Goal: Feedback & Contribution: Leave review/rating

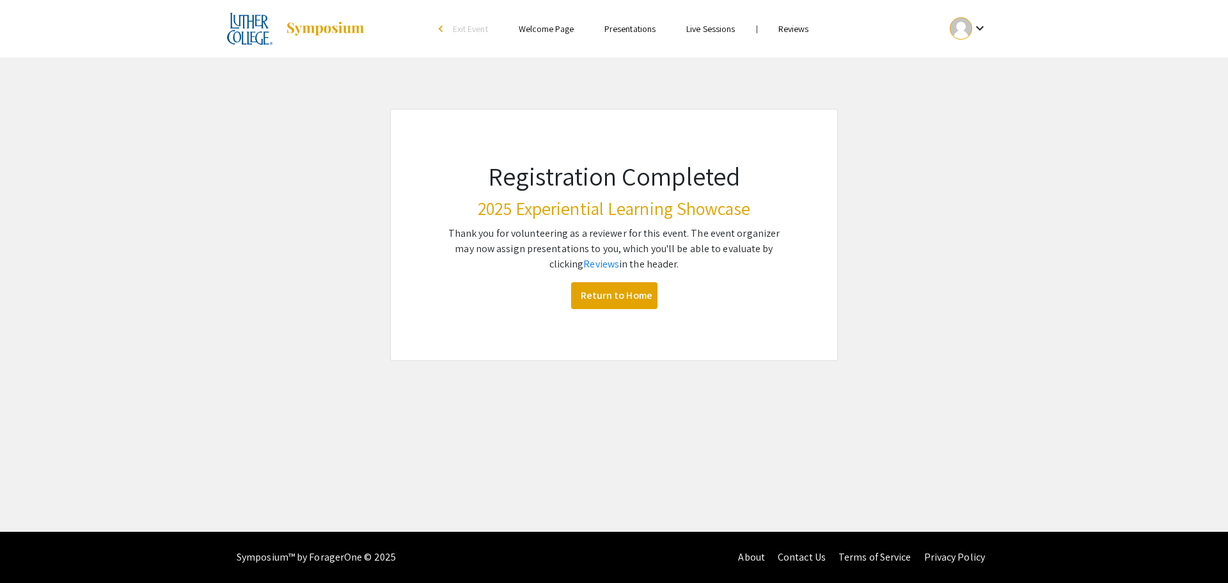
click at [801, 30] on link "Reviews" at bounding box center [793, 29] width 31 height 12
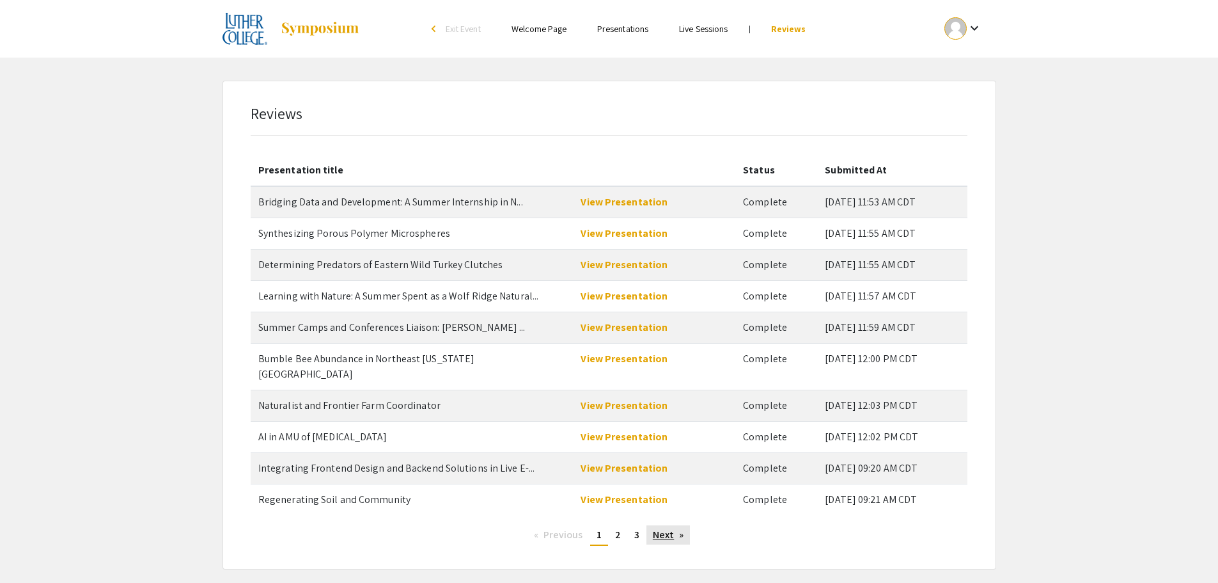
click at [670, 525] on link "Next page" at bounding box center [669, 534] width 44 height 19
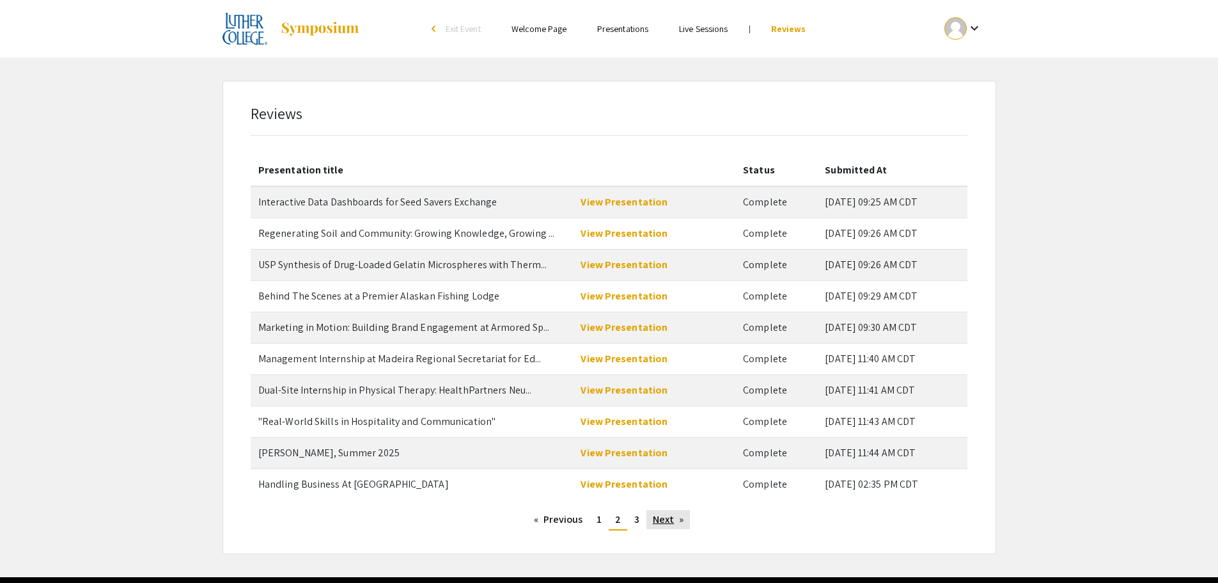
click at [670, 522] on link "Next page" at bounding box center [669, 519] width 44 height 19
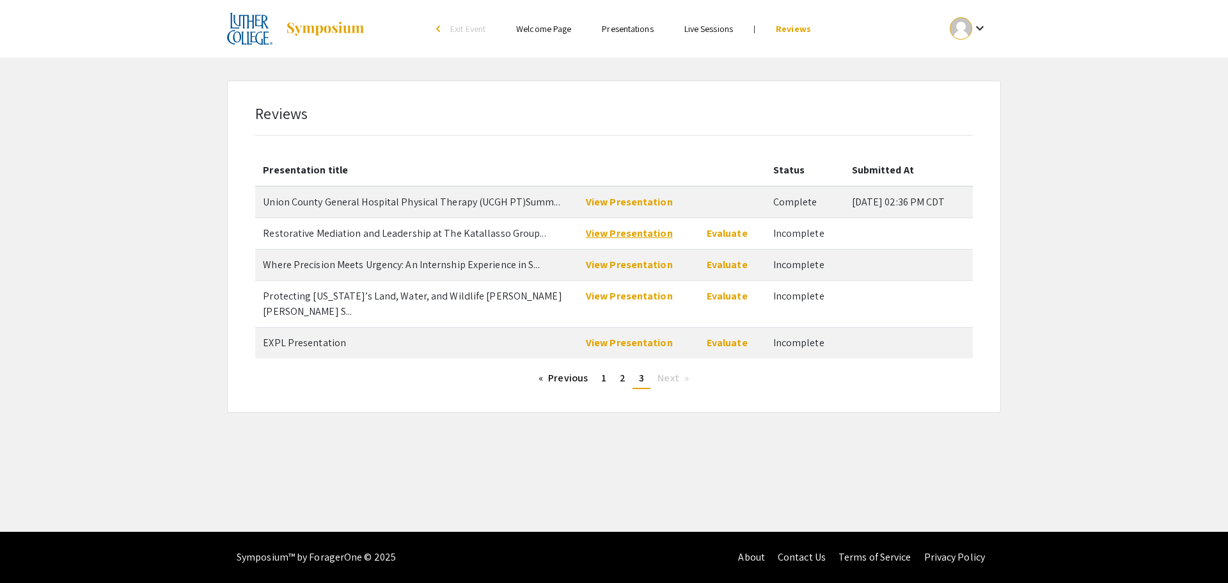
click at [613, 234] on link "View Presentation" at bounding box center [629, 232] width 87 height 13
click at [720, 231] on link "Evaluate" at bounding box center [727, 232] width 41 height 13
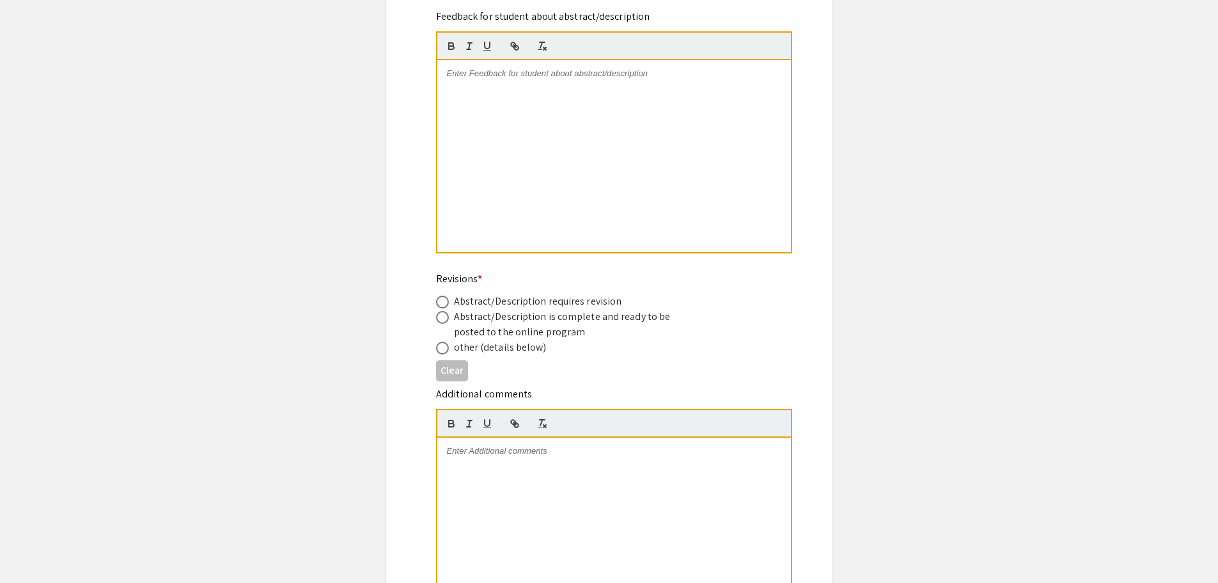
scroll to position [320, 0]
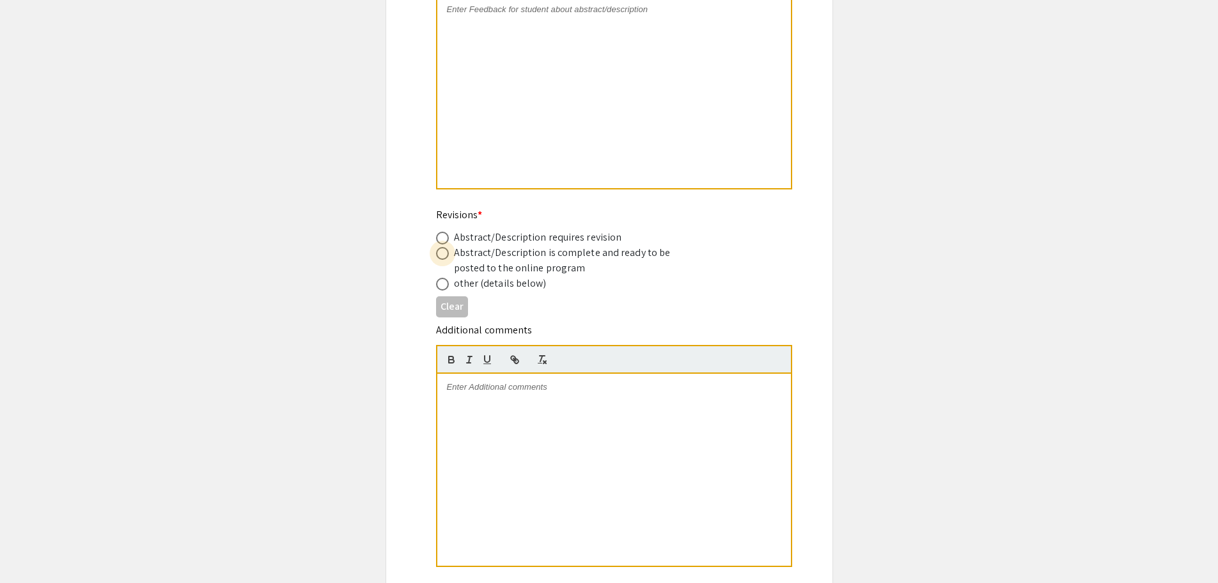
click at [444, 254] on span at bounding box center [442, 253] width 13 height 13
click at [444, 254] on input "radio" at bounding box center [442, 253] width 13 height 13
radio input "true"
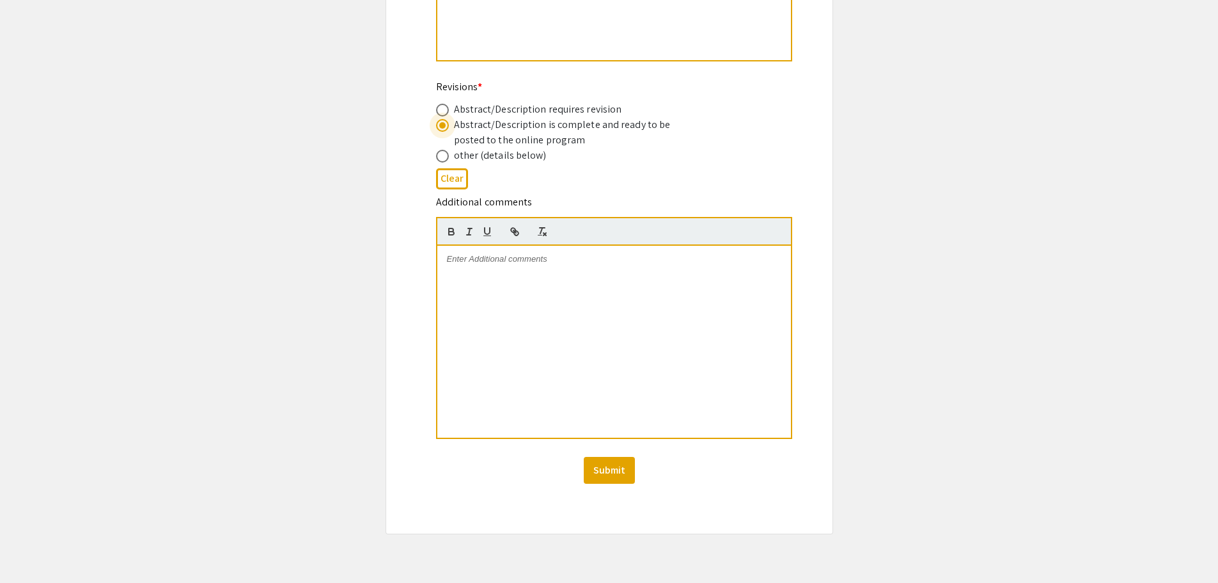
scroll to position [501, 0]
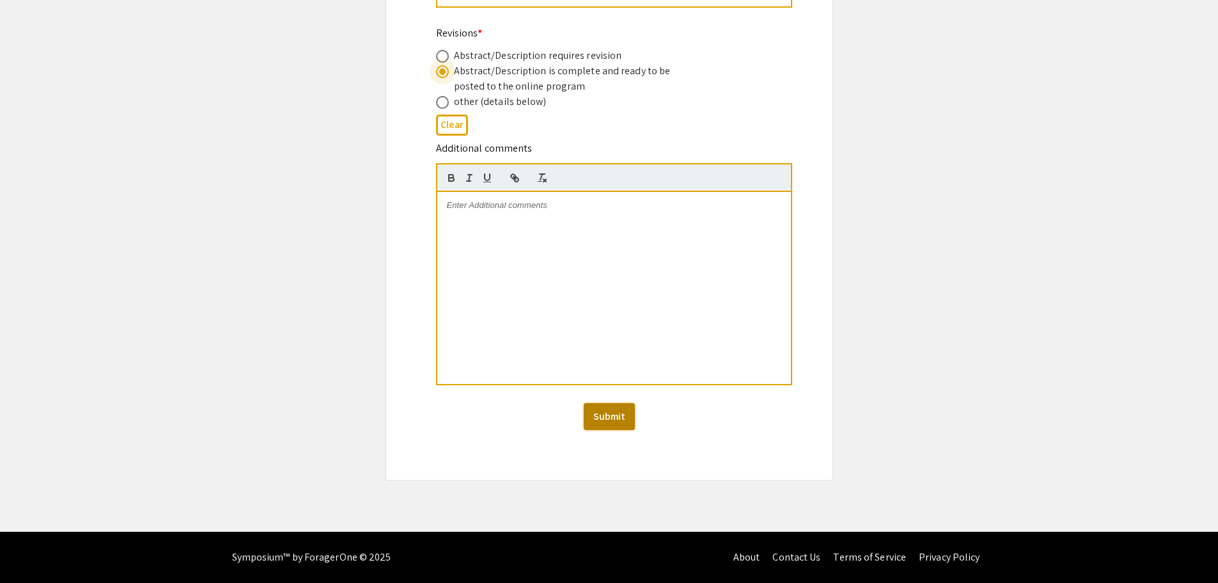
click at [602, 415] on button "Submit" at bounding box center [609, 416] width 51 height 27
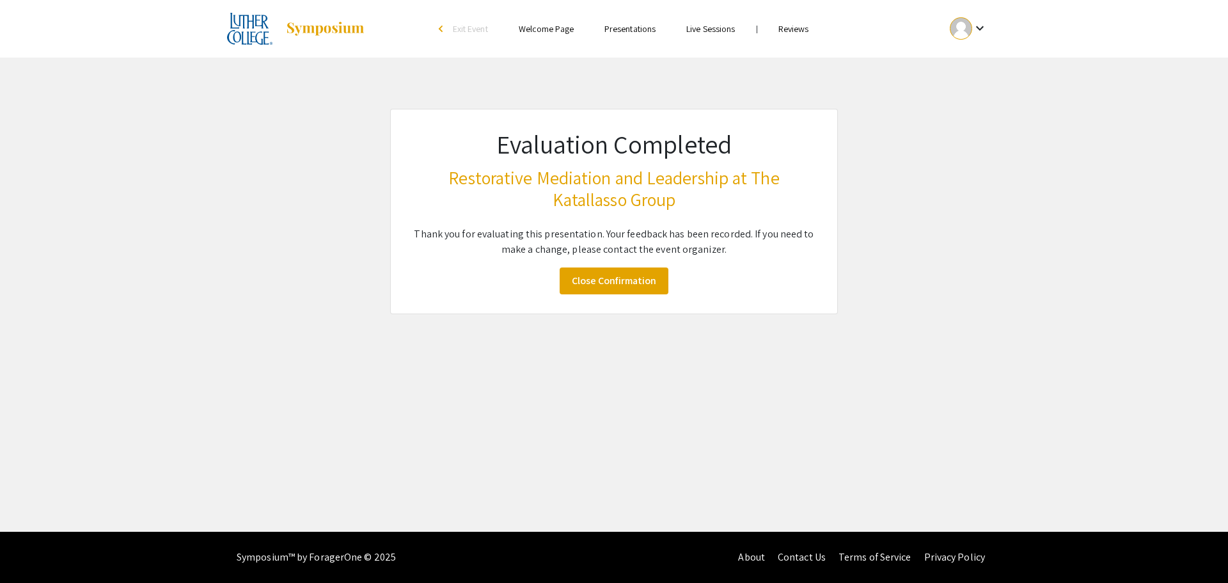
drag, startPoint x: 792, startPoint y: 30, endPoint x: 783, endPoint y: 36, distance: 10.6
click at [792, 30] on link "Reviews" at bounding box center [793, 29] width 31 height 12
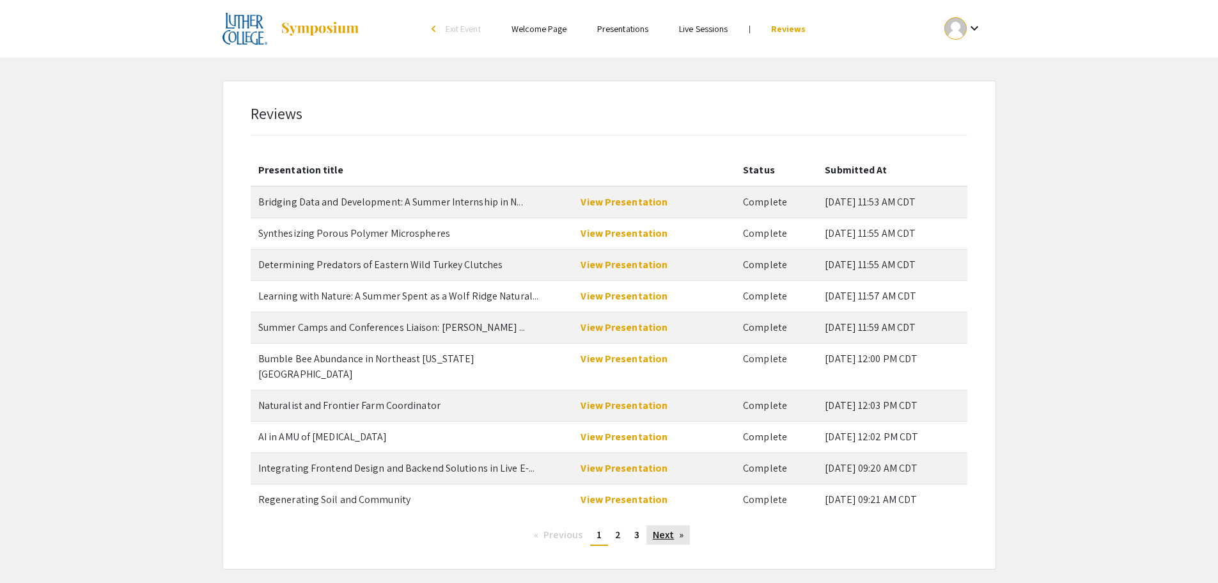
click at [662, 525] on link "Next page" at bounding box center [669, 534] width 44 height 19
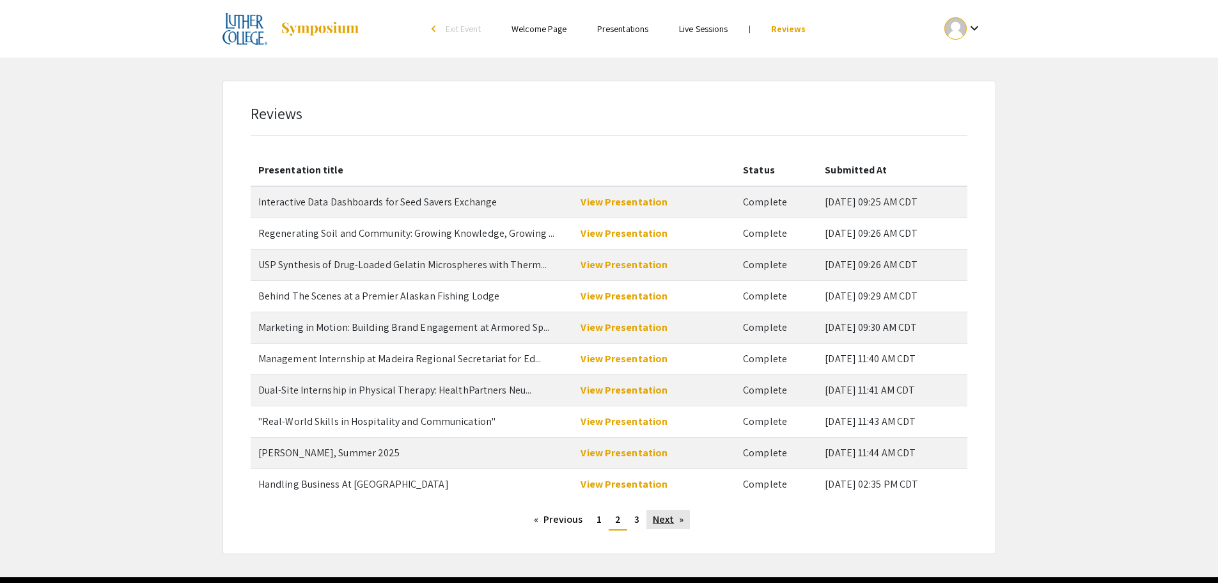
click at [661, 525] on link "Next page" at bounding box center [669, 519] width 44 height 19
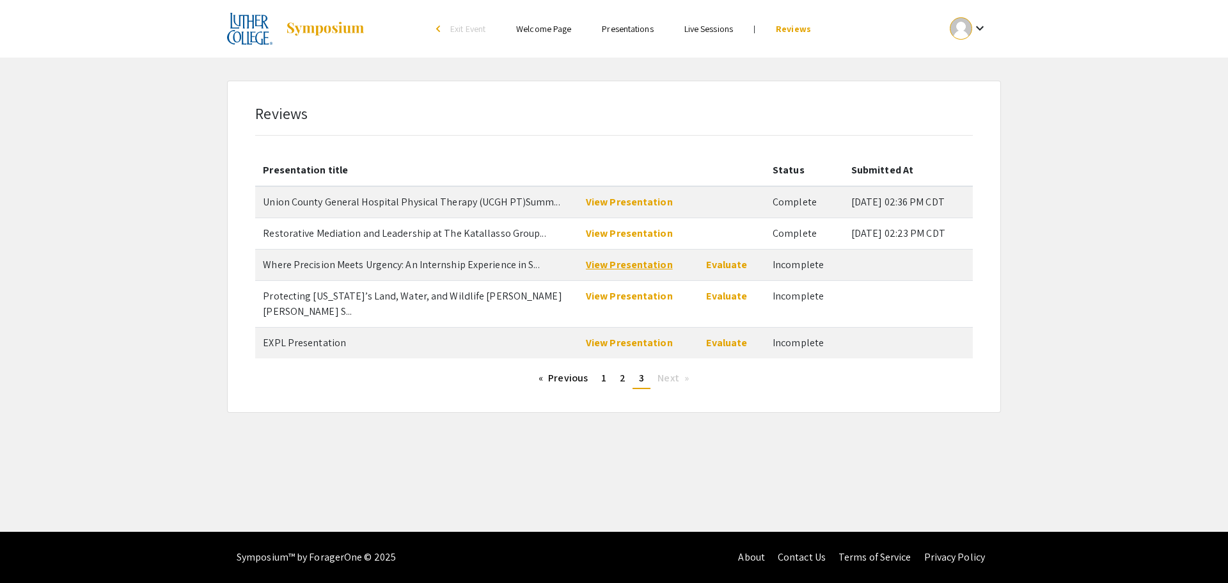
click at [618, 267] on link "View Presentation" at bounding box center [629, 264] width 87 height 13
click at [728, 265] on link "Evaluate" at bounding box center [726, 264] width 41 height 13
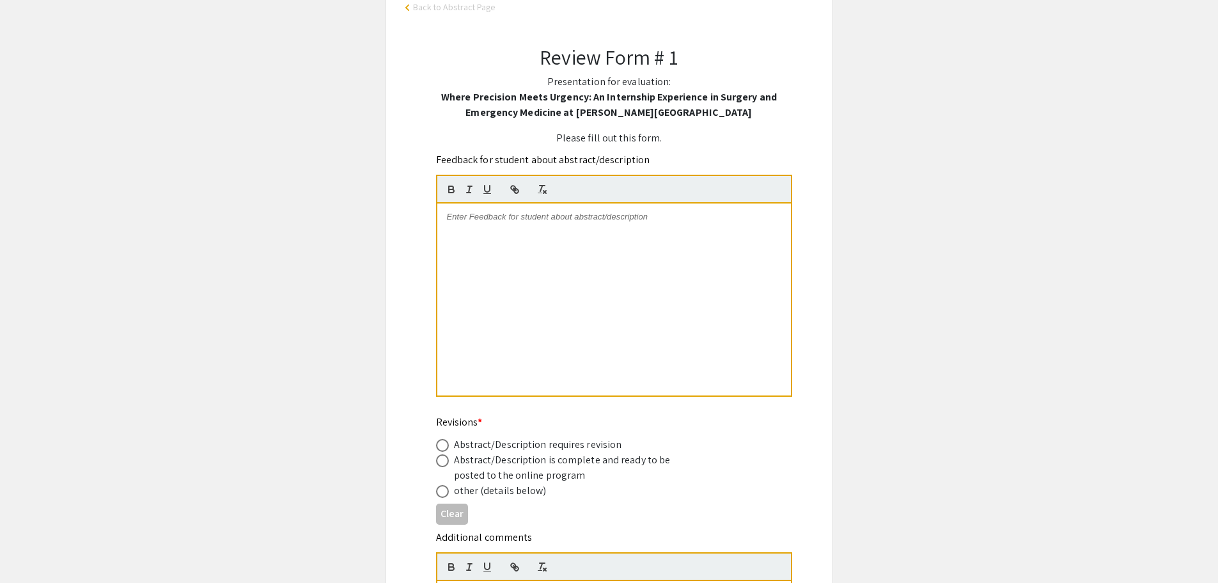
scroll to position [192, 0]
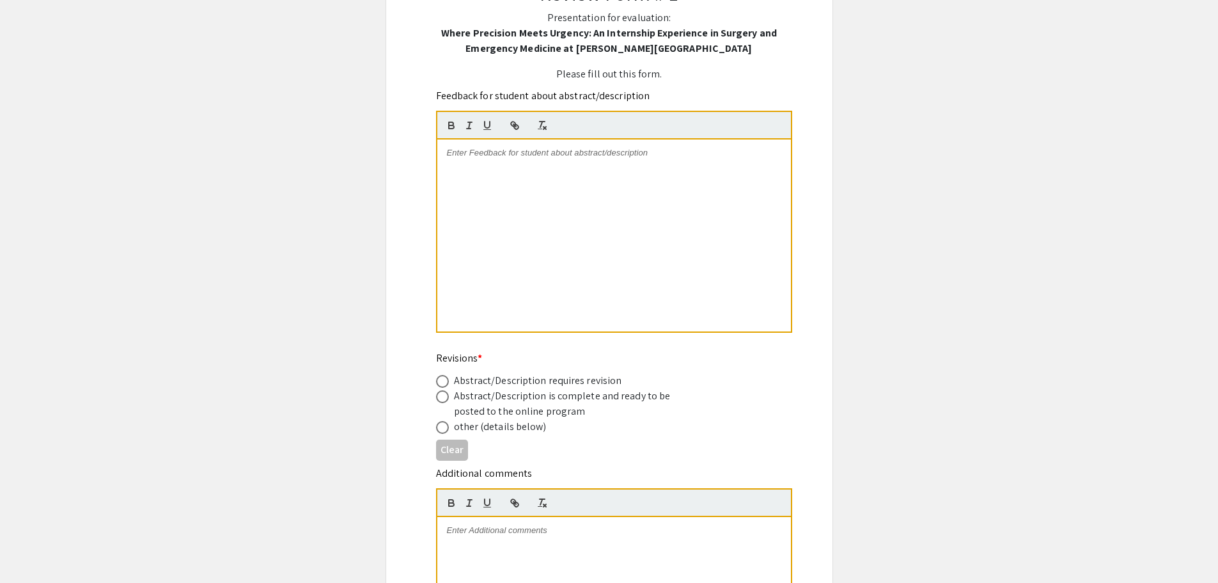
click at [444, 398] on span at bounding box center [442, 396] width 13 height 13
click at [444, 398] on input "radio" at bounding box center [442, 396] width 13 height 13
radio input "true"
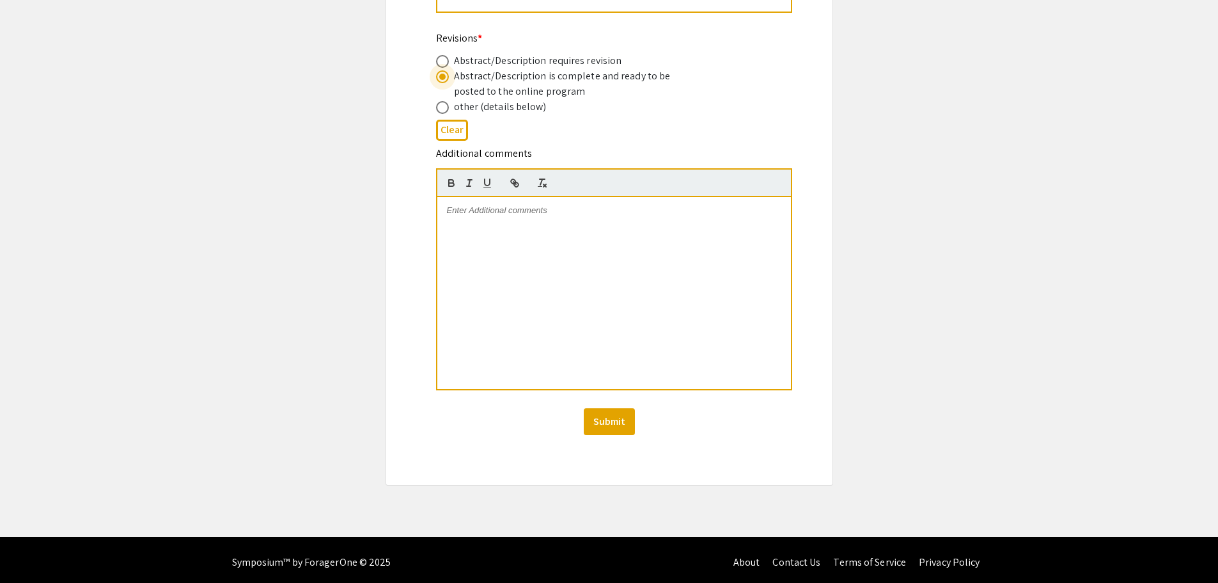
scroll to position [517, 0]
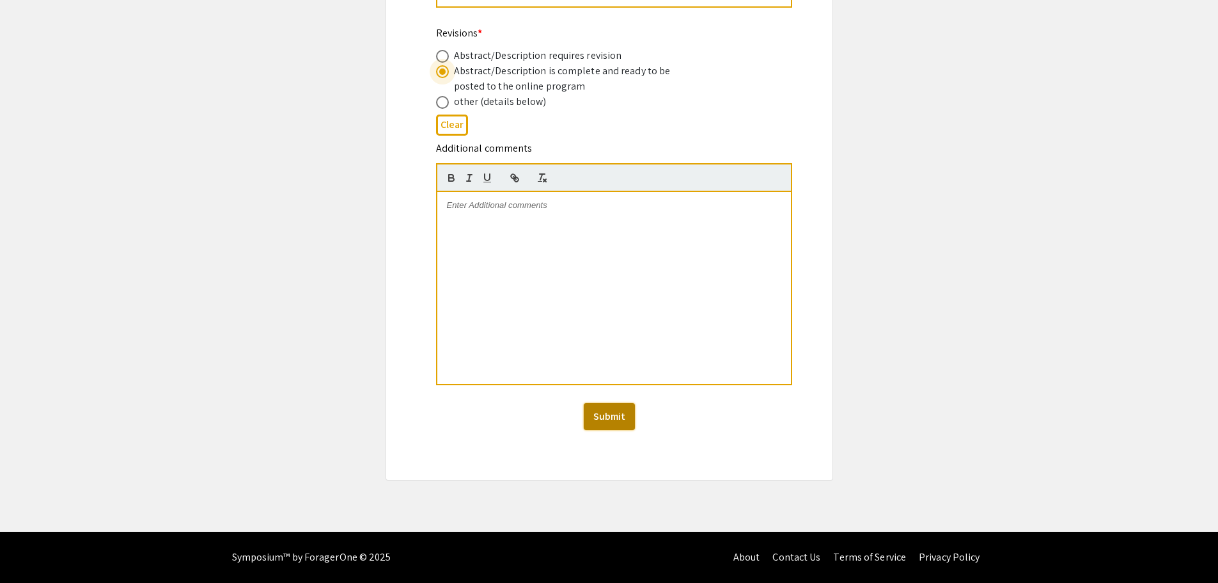
click at [604, 416] on button "Submit" at bounding box center [609, 416] width 51 height 27
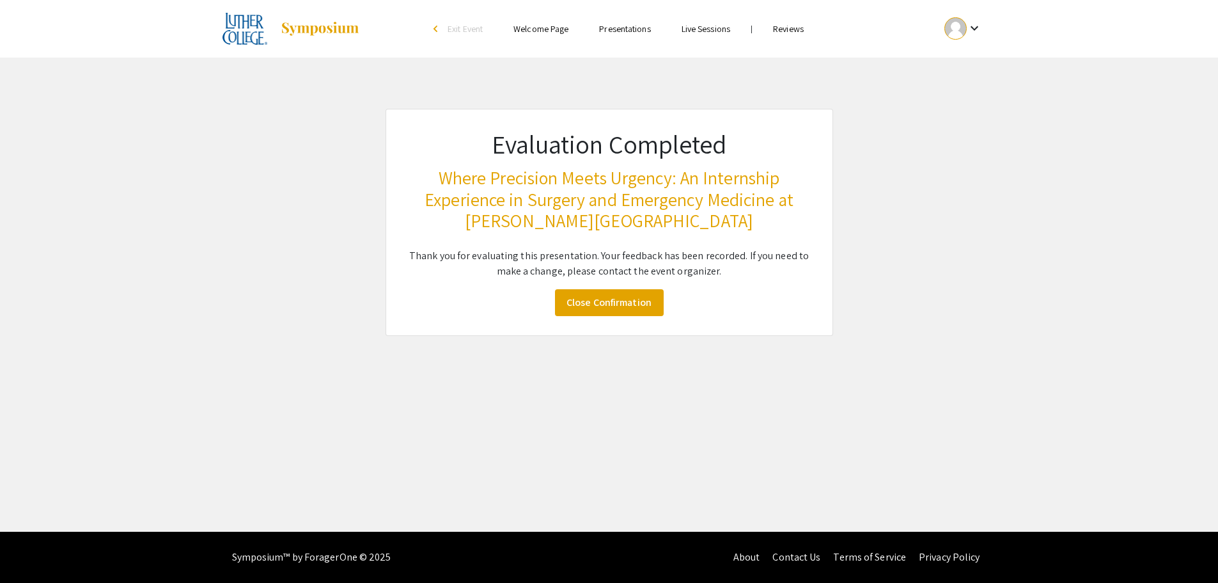
scroll to position [0, 0]
click at [637, 301] on link "Close Confirmation" at bounding box center [614, 302] width 109 height 27
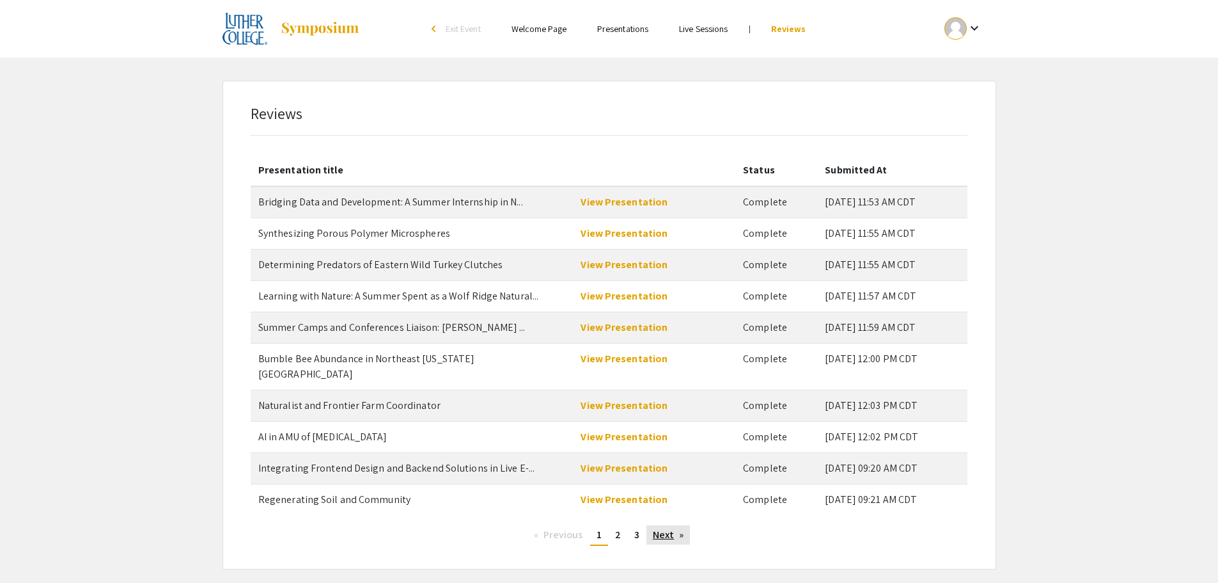
click at [659, 525] on link "Next page" at bounding box center [669, 534] width 44 height 19
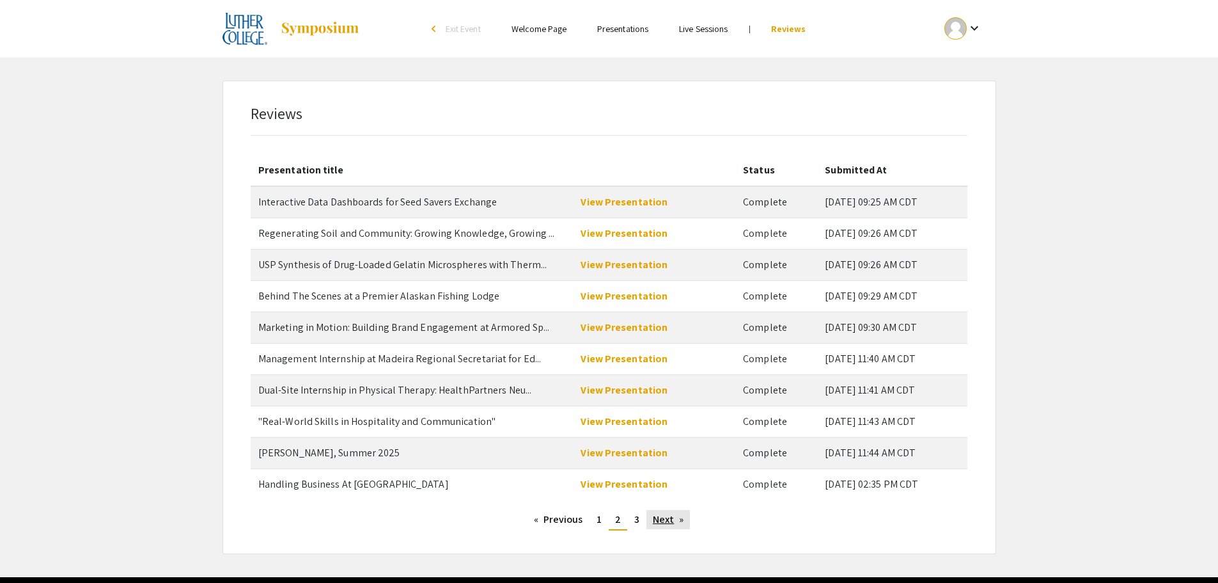
click at [658, 519] on link "Next page" at bounding box center [669, 519] width 44 height 19
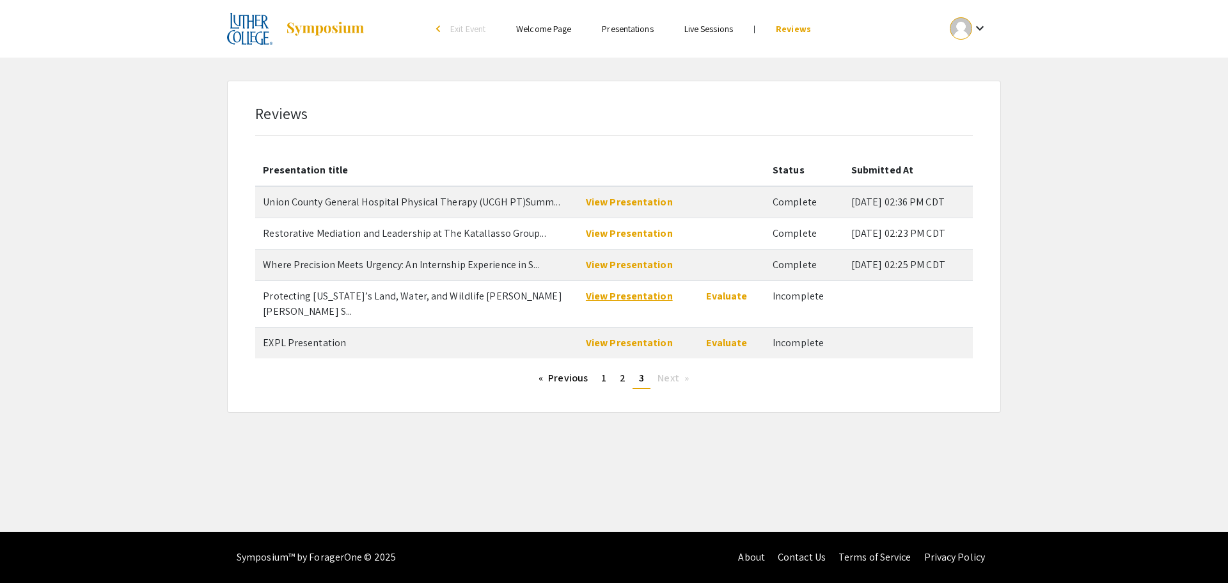
click at [610, 297] on link "View Presentation" at bounding box center [629, 295] width 87 height 13
click at [721, 300] on link "Evaluate" at bounding box center [726, 295] width 41 height 13
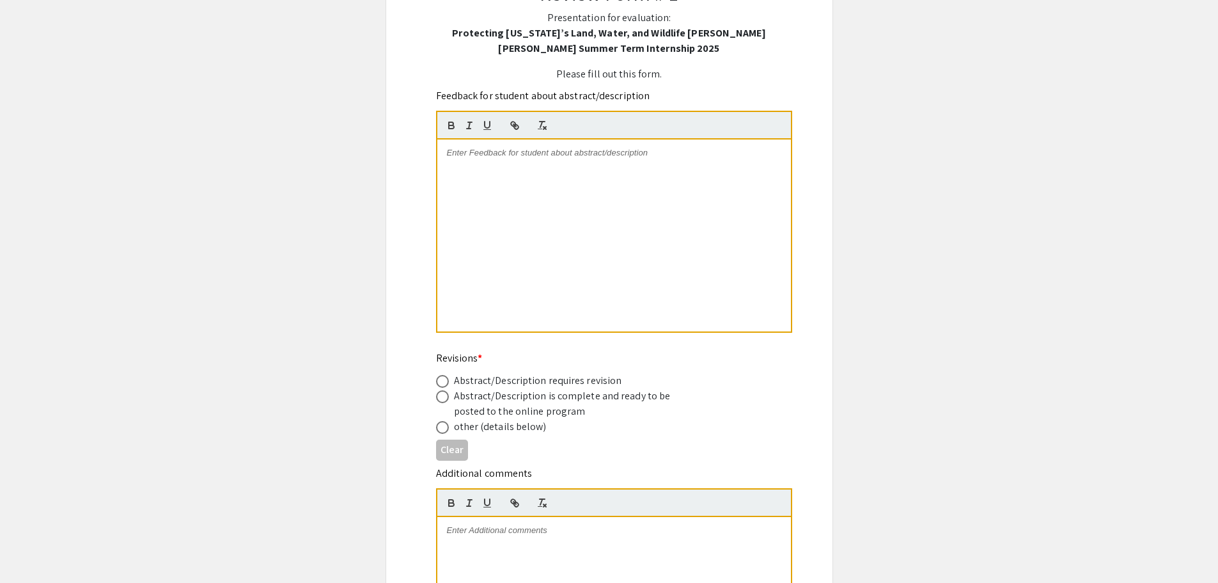
scroll to position [320, 0]
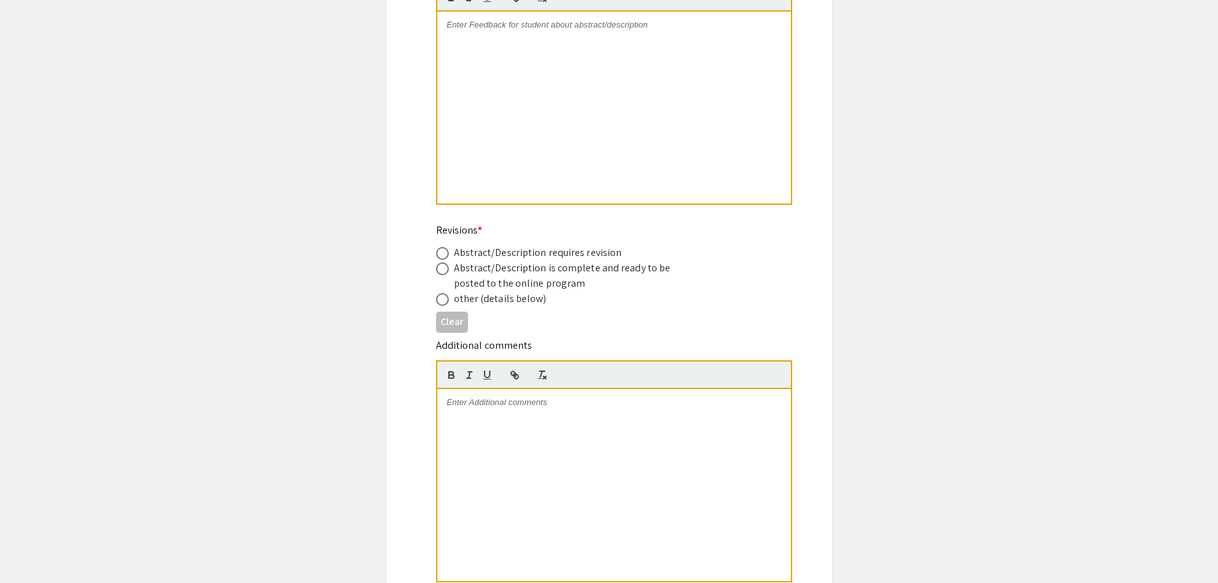
click at [443, 267] on span at bounding box center [442, 268] width 13 height 13
click at [443, 267] on input "radio" at bounding box center [442, 268] width 13 height 13
radio input "true"
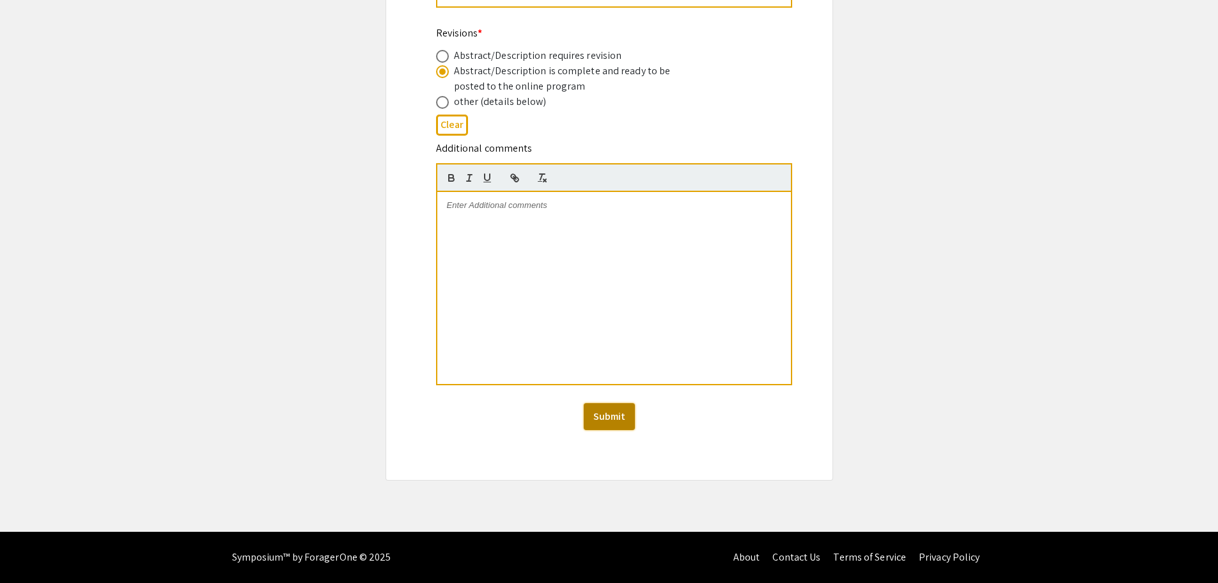
click at [611, 416] on button "Submit" at bounding box center [609, 416] width 51 height 27
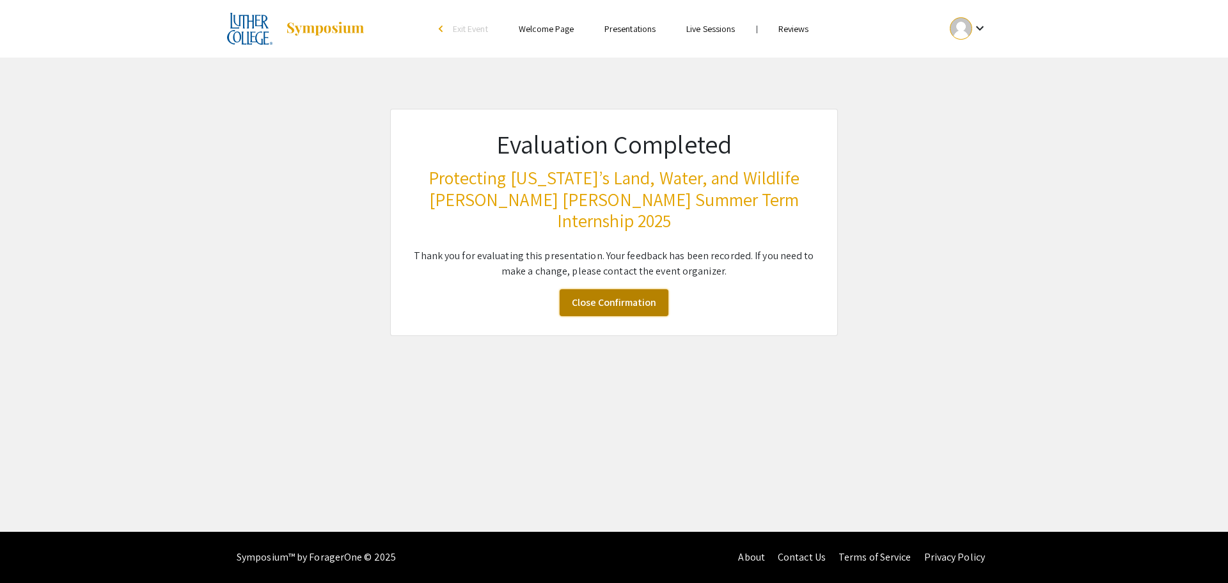
click at [622, 289] on link "Close Confirmation" at bounding box center [614, 302] width 109 height 27
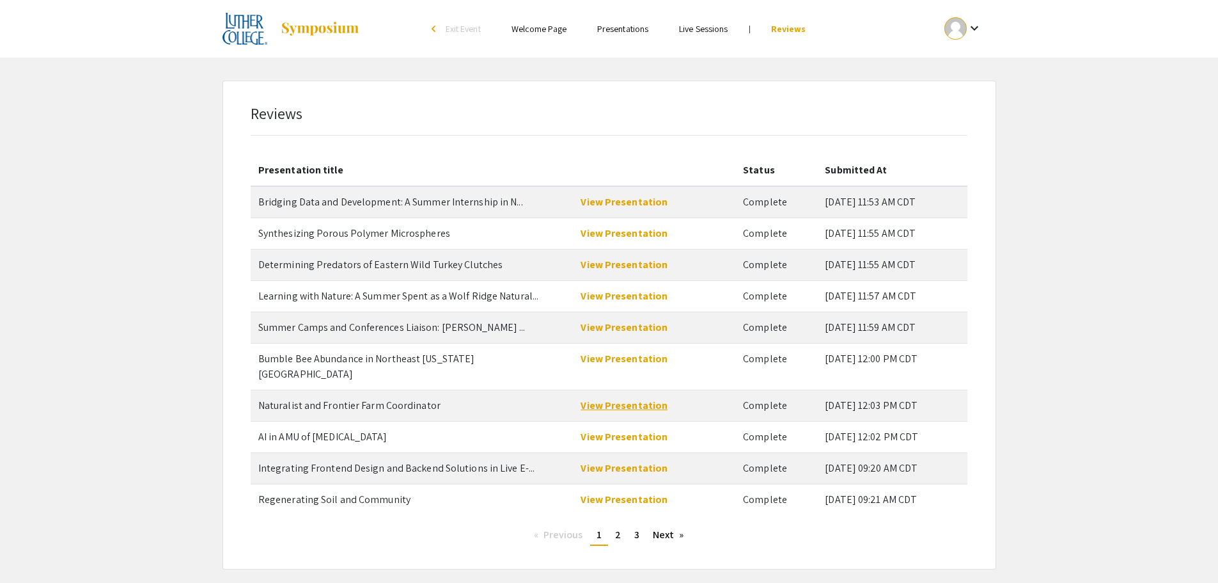
scroll to position [45, 0]
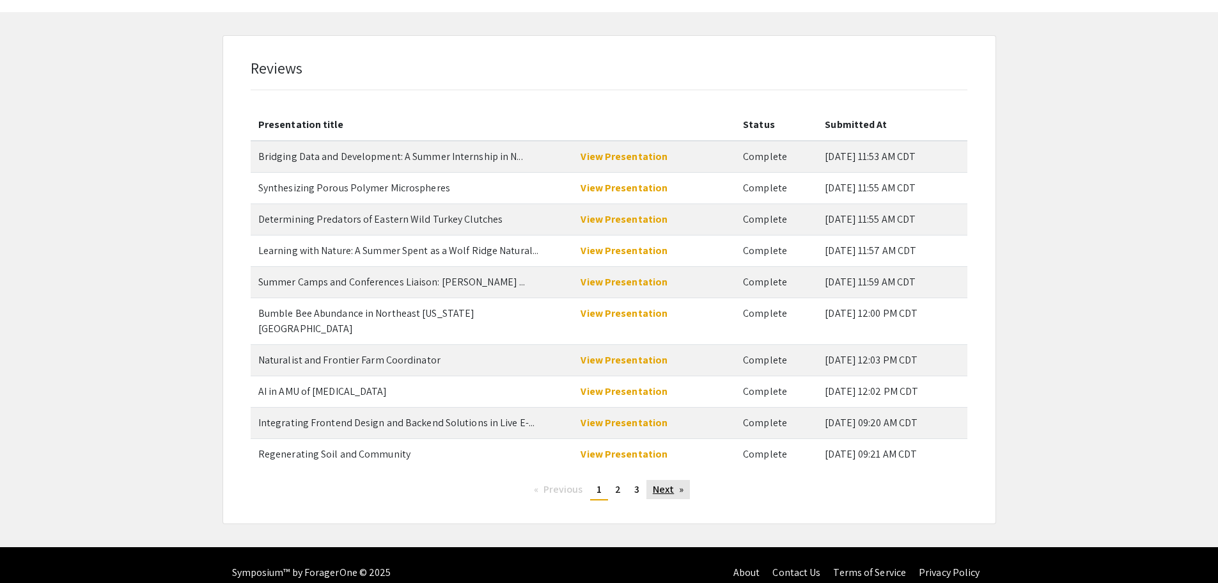
click at [664, 480] on link "Next page" at bounding box center [669, 489] width 44 height 19
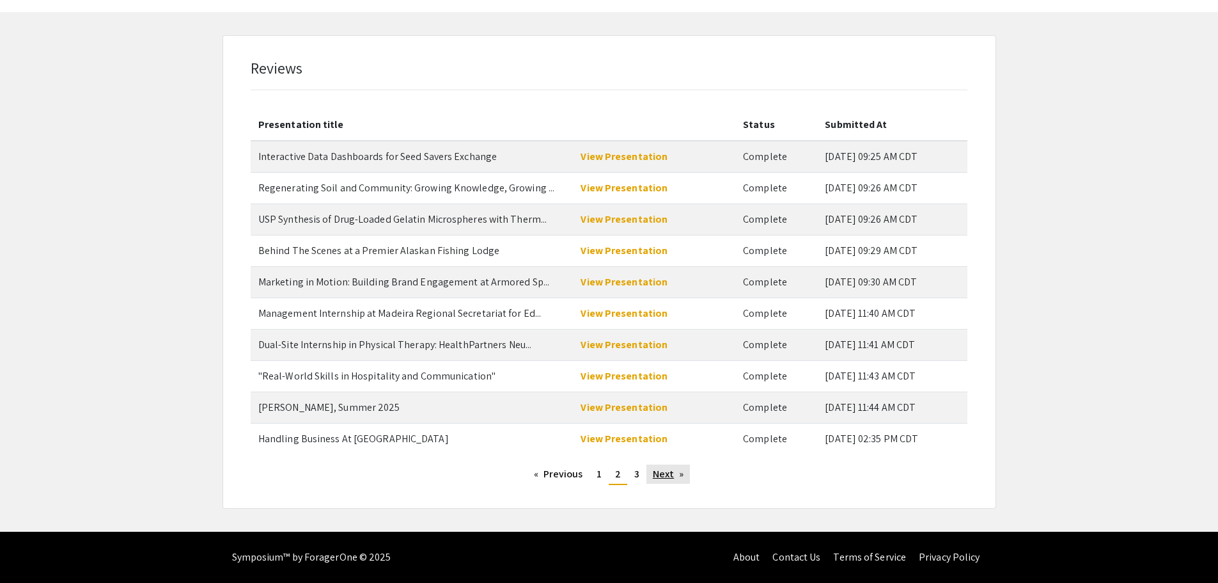
click at [664, 477] on link "Next page" at bounding box center [669, 473] width 44 height 19
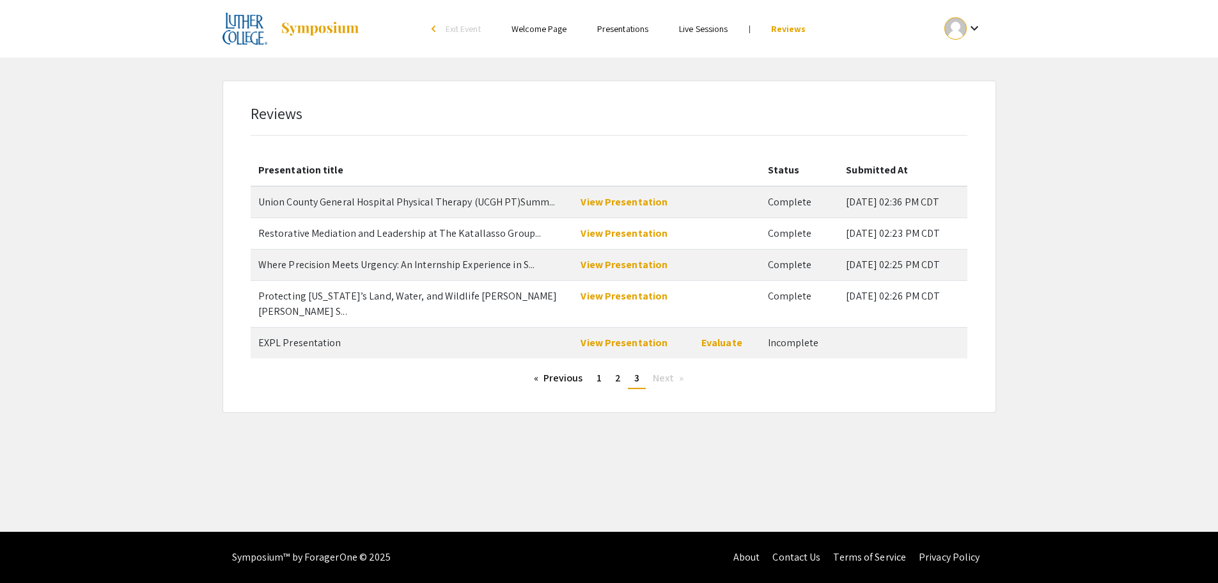
scroll to position [0, 0]
click at [631, 336] on link "View Presentation" at bounding box center [629, 342] width 87 height 13
click at [728, 336] on link "Evaluate" at bounding box center [726, 342] width 41 height 13
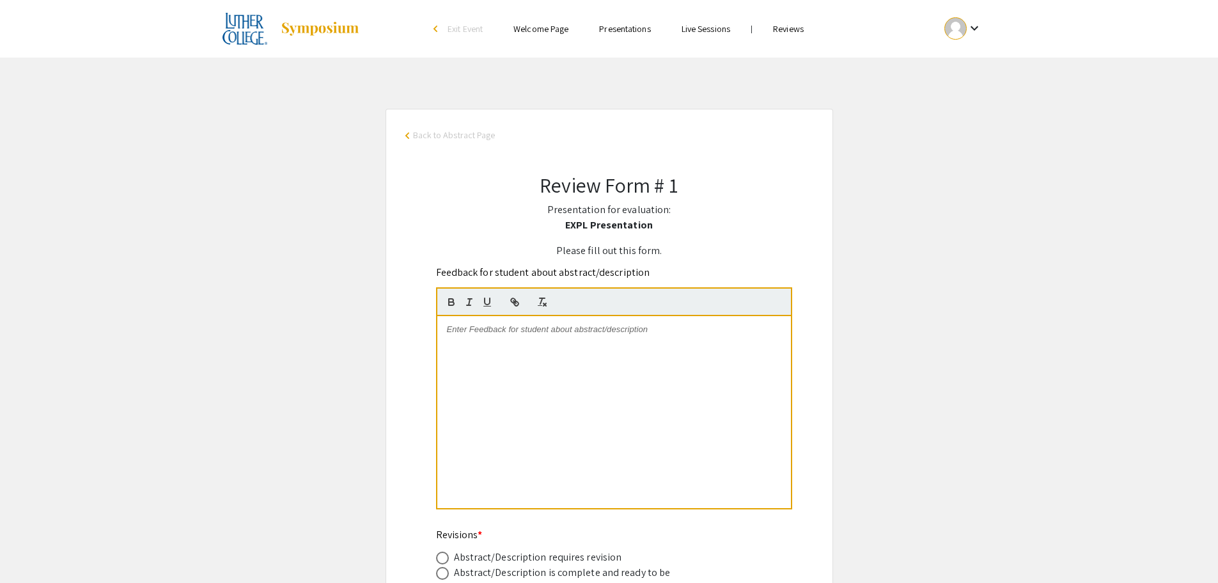
scroll to position [256, 0]
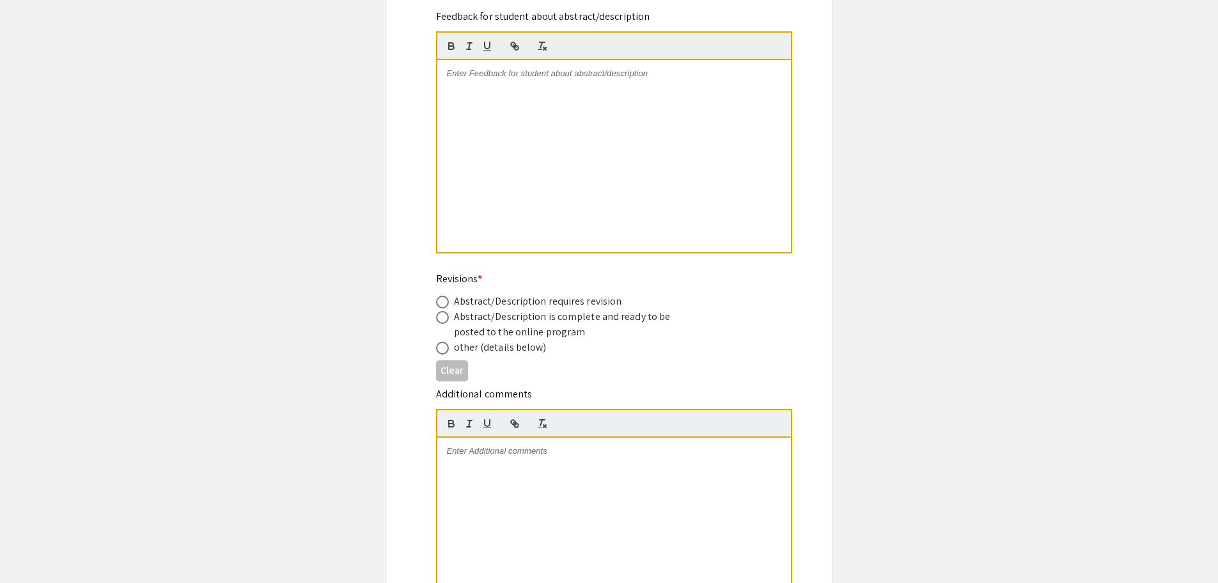
click at [441, 314] on span at bounding box center [442, 317] width 13 height 13
click at [441, 314] on input "radio" at bounding box center [442, 317] width 13 height 13
radio input "true"
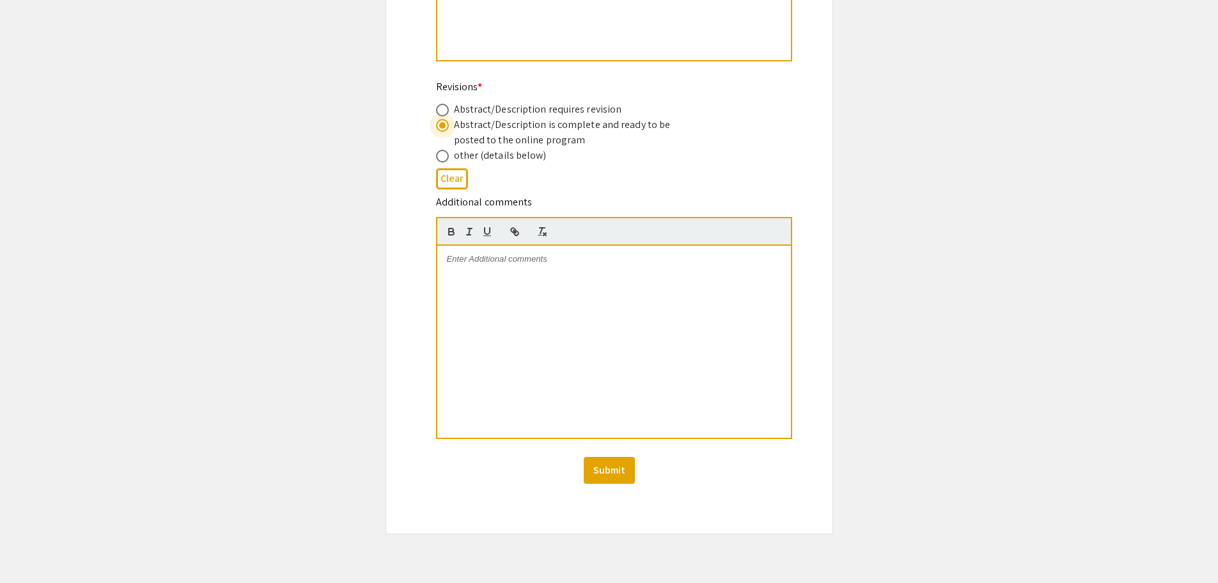
scroll to position [501, 0]
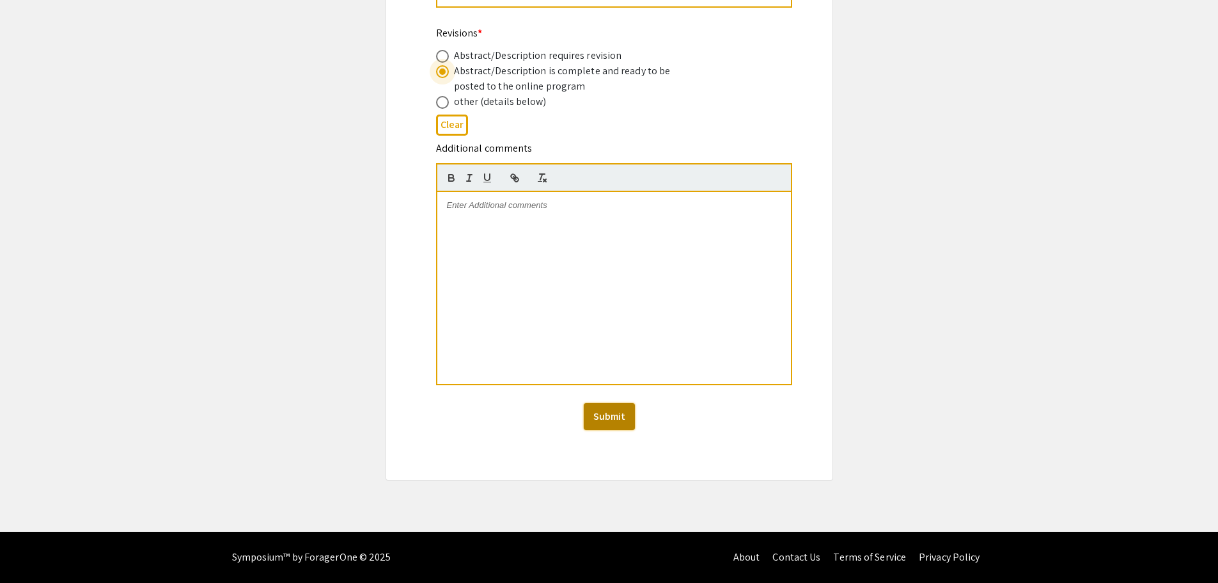
click at [606, 423] on button "Submit" at bounding box center [609, 416] width 51 height 27
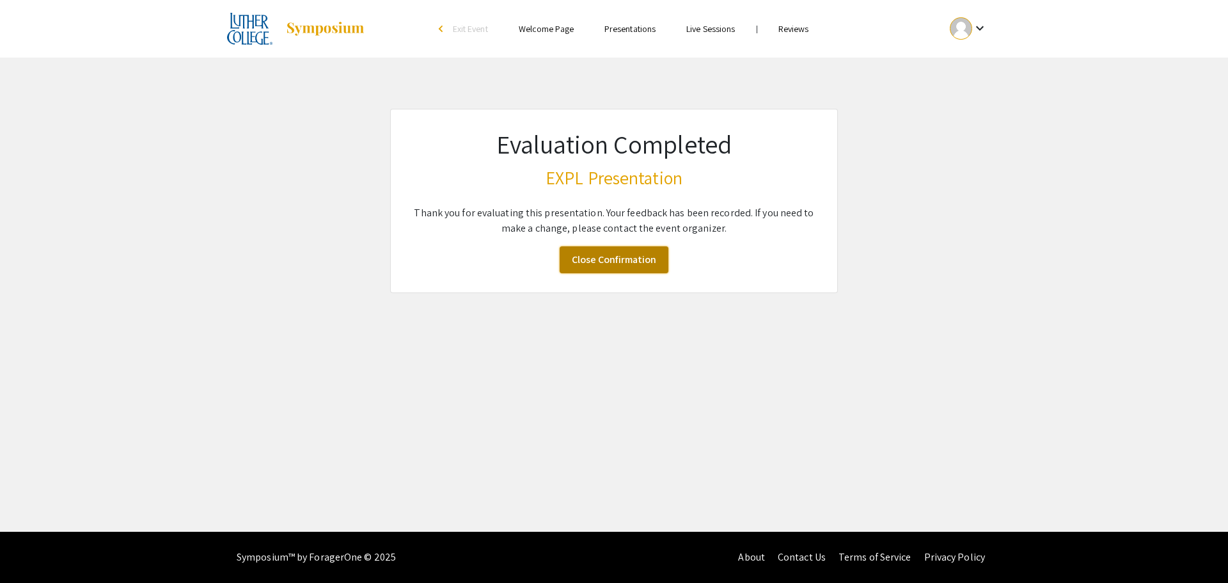
click at [617, 255] on link "Close Confirmation" at bounding box center [614, 259] width 109 height 27
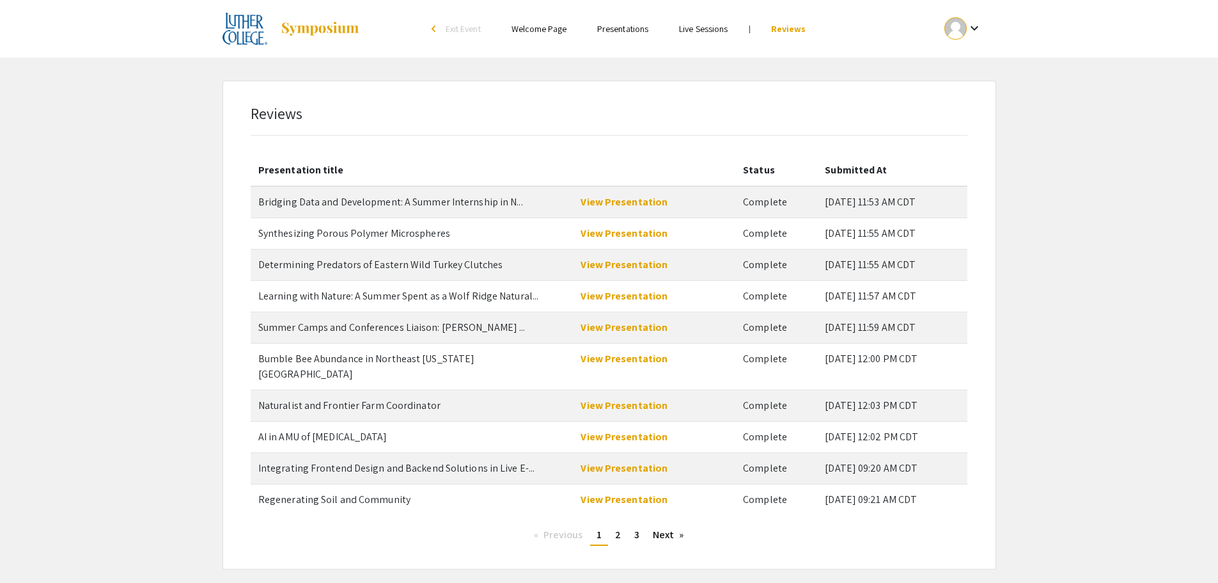
drag, startPoint x: 1177, startPoint y: 472, endPoint x: 1157, endPoint y: 473, distance: 20.5
click at [1177, 472] on app-abstract "Reviews Presentation title Status Submitted At Bridging Data and Development: A…" at bounding box center [609, 325] width 1218 height 489
click at [664, 525] on link "Next page" at bounding box center [669, 534] width 44 height 19
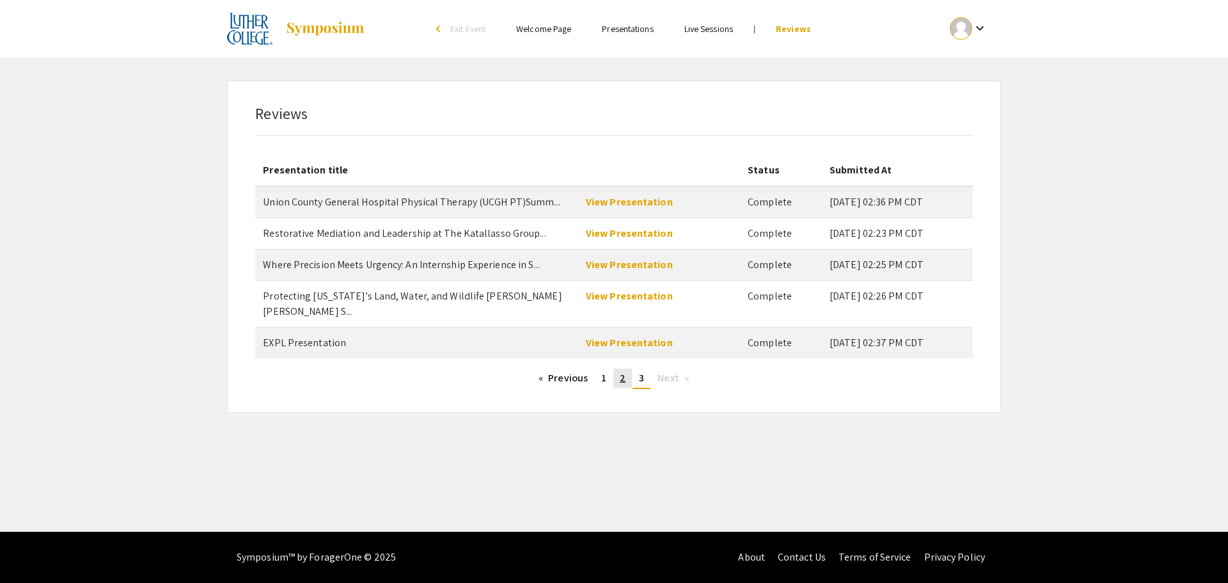
click at [626, 368] on link "page 2" at bounding box center [622, 377] width 19 height 19
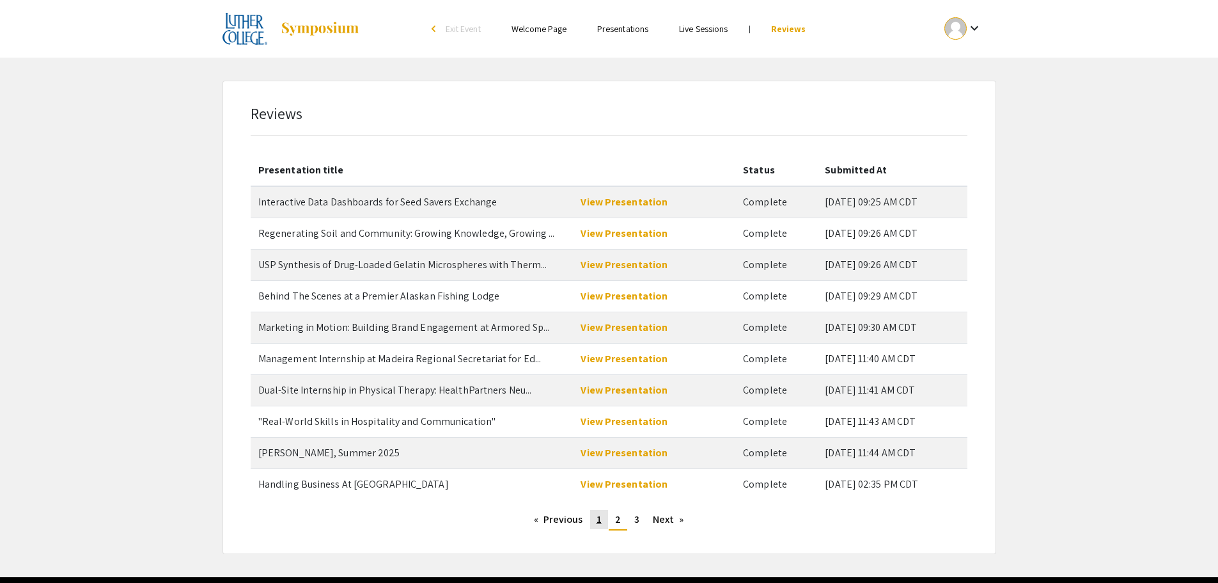
click at [600, 519] on span "1" at bounding box center [599, 518] width 5 height 13
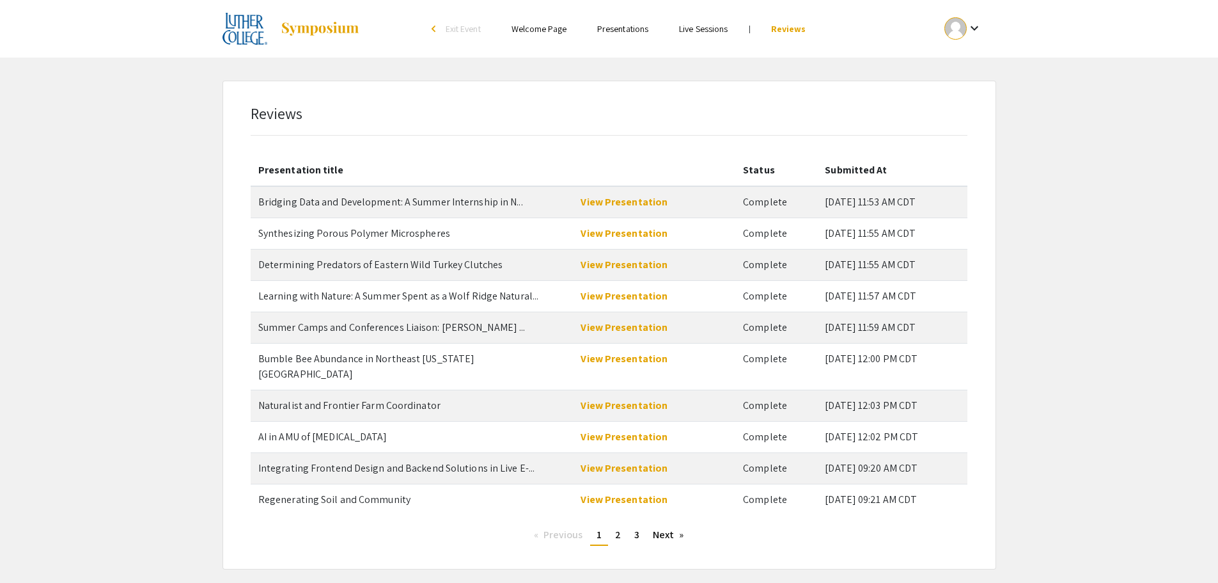
click at [623, 27] on link "Presentations" at bounding box center [622, 29] width 51 height 12
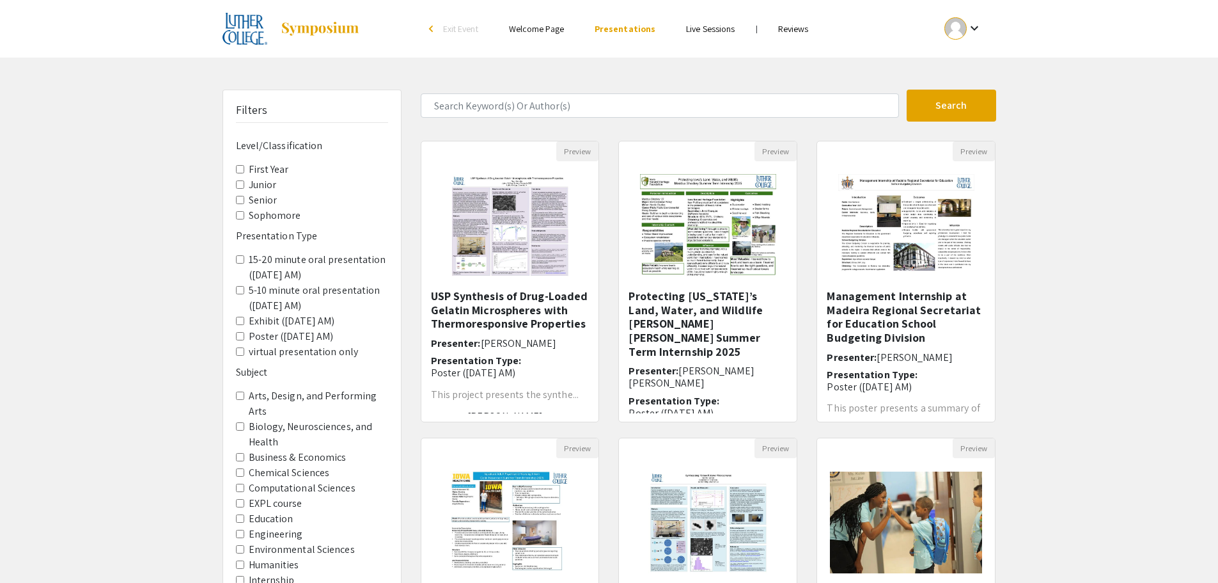
click at [711, 27] on link "Live Sessions" at bounding box center [710, 29] width 49 height 12
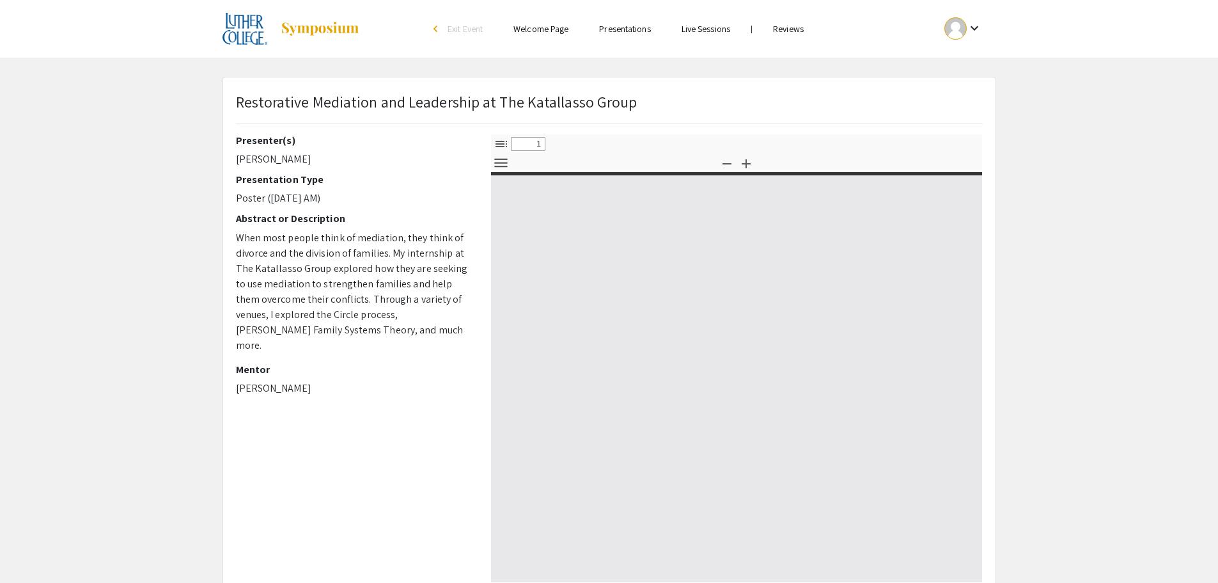
select select "custom"
type input "0"
select select "custom"
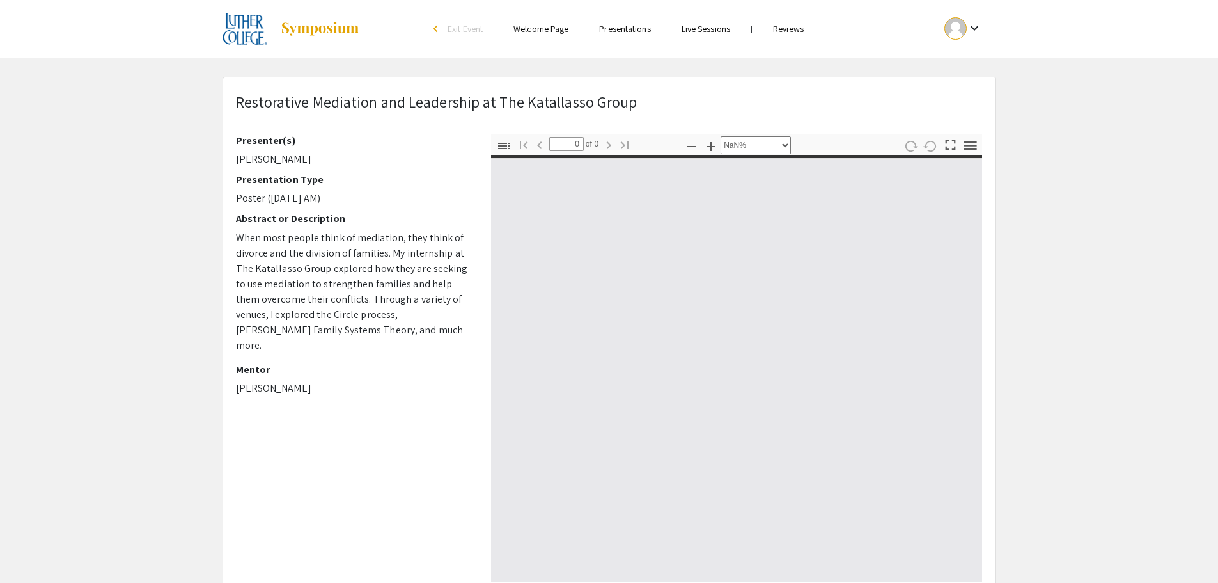
type input "1"
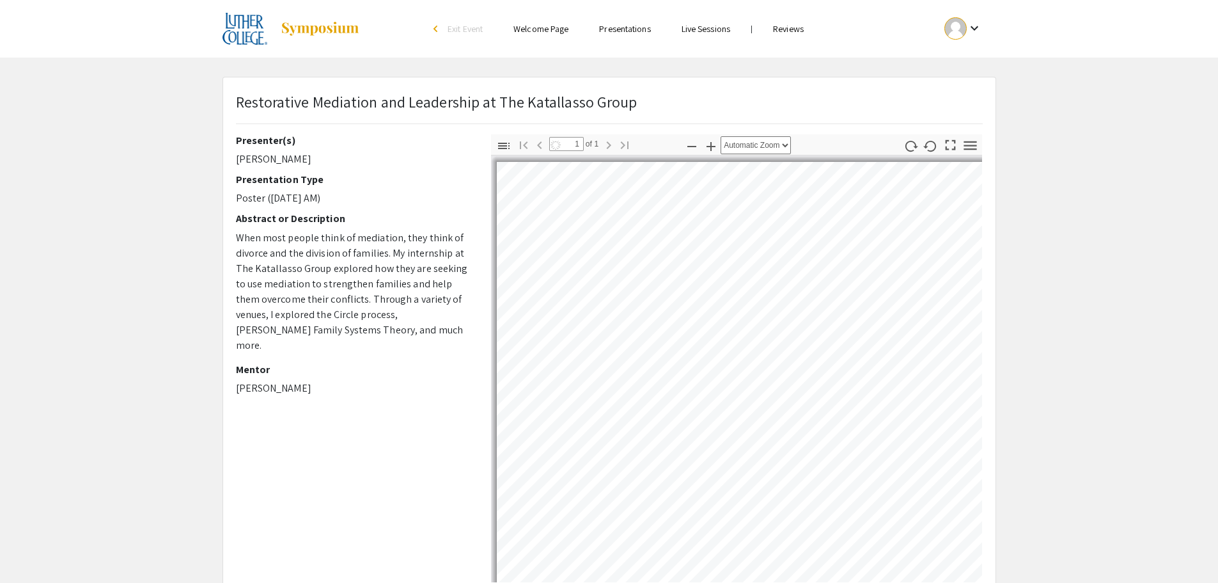
select select "auto"
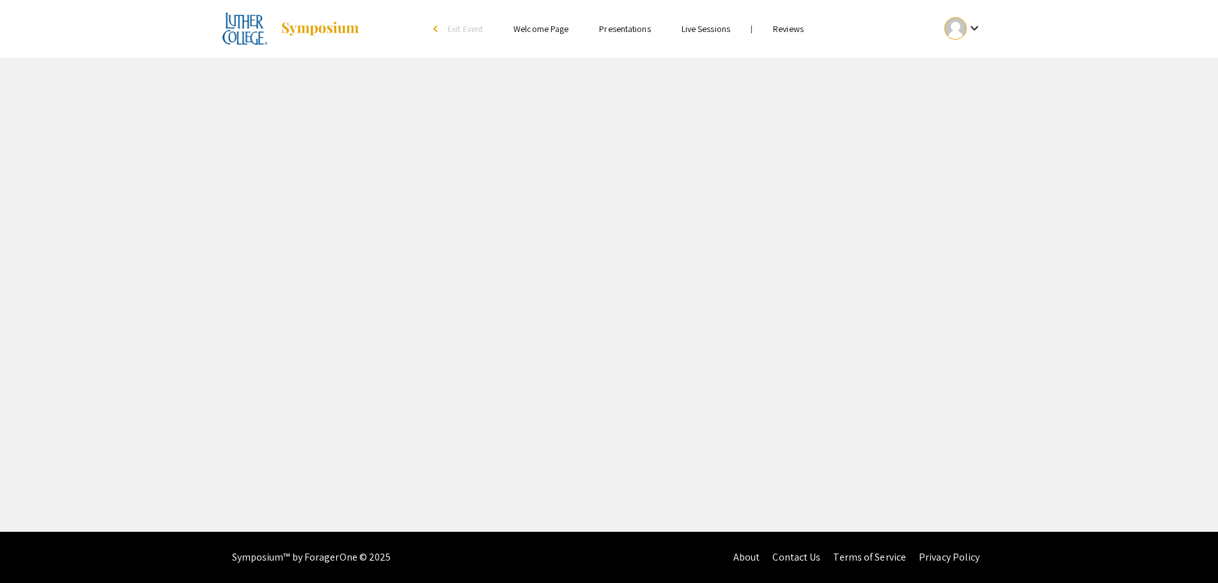
select select "custom"
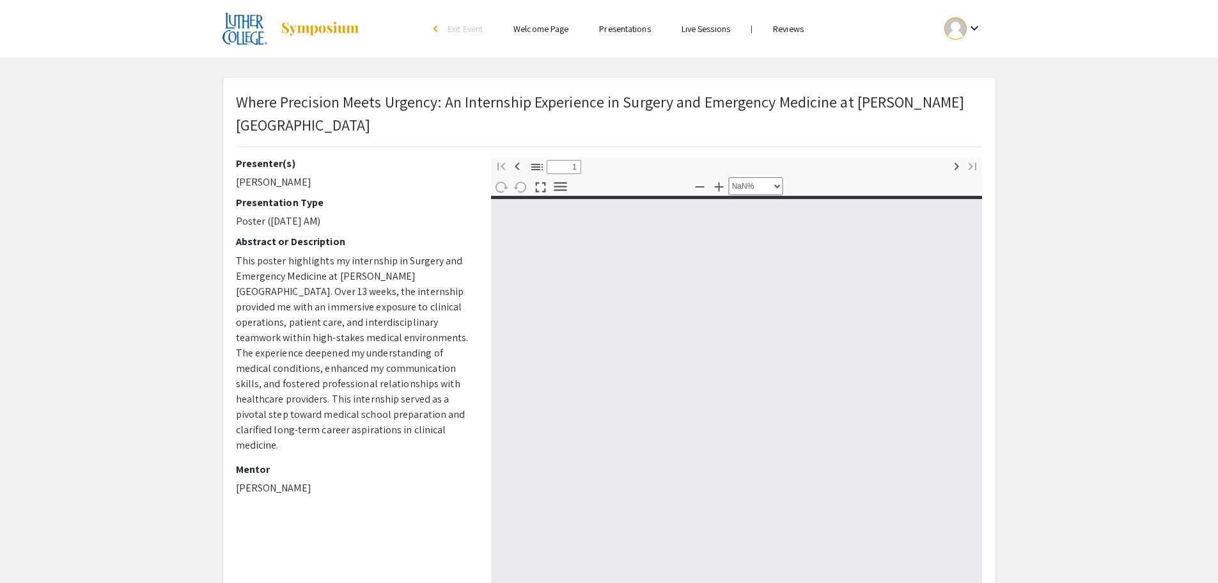
type input "0"
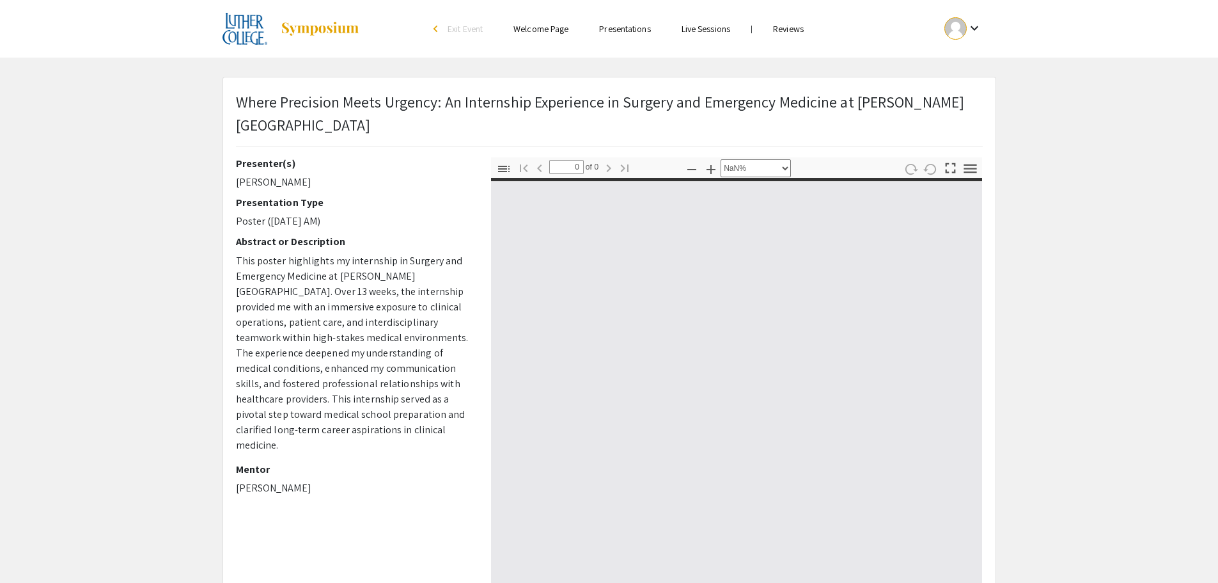
select select "auto"
type input "1"
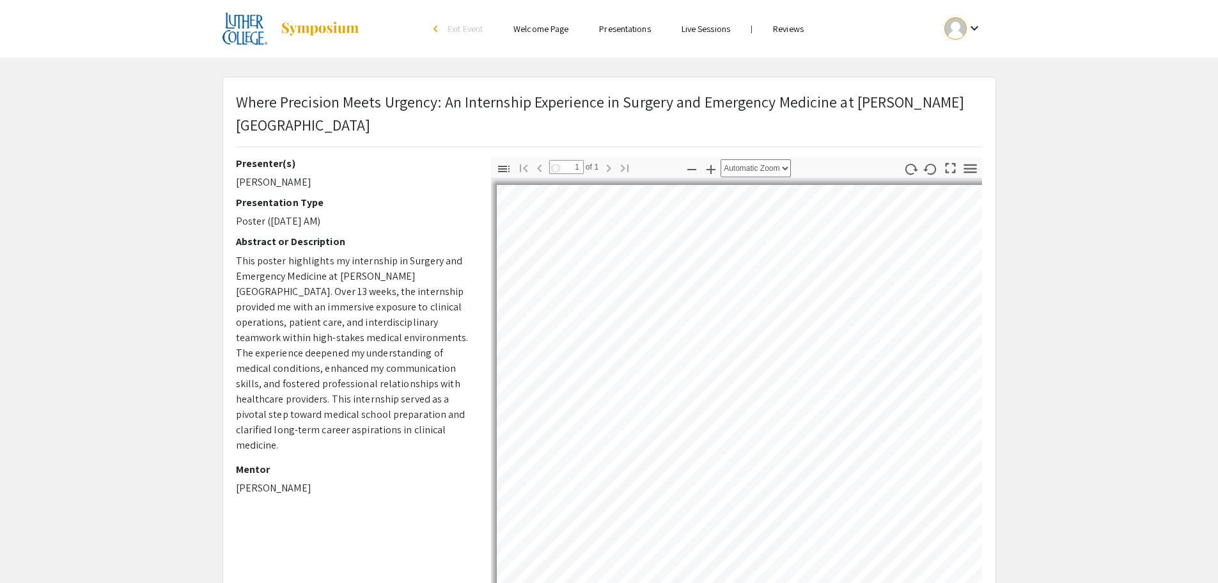
select select "auto"
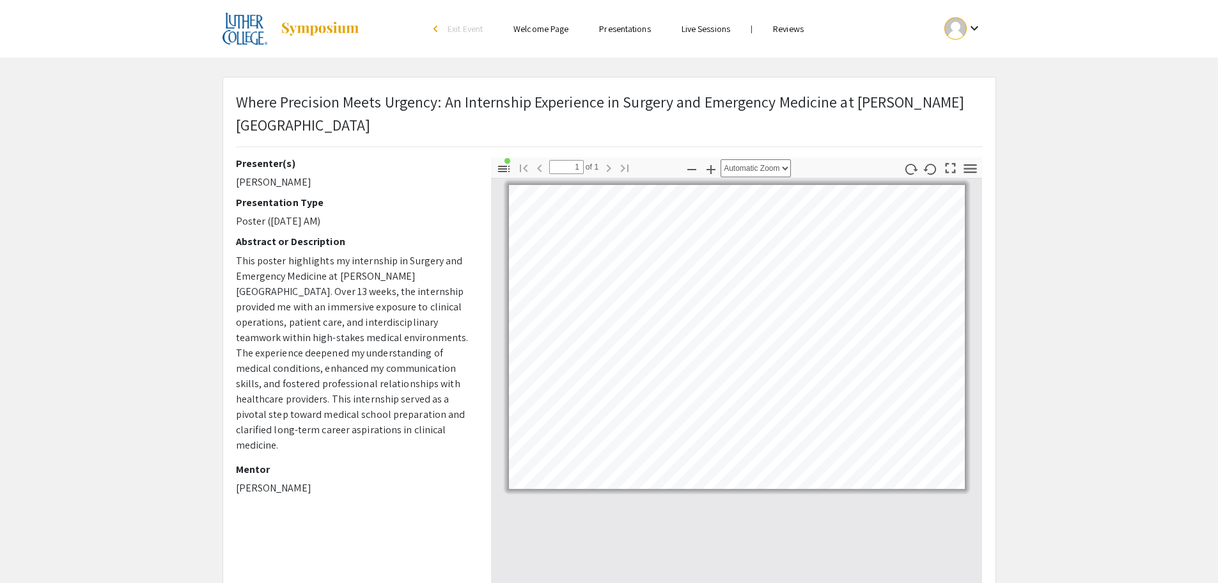
click at [380, 464] on div "Presenter(s) Lucas Hendricks Presentation Type Poster (Thursday, 9/18 AM) Abstr…" at bounding box center [353, 381] width 255 height 448
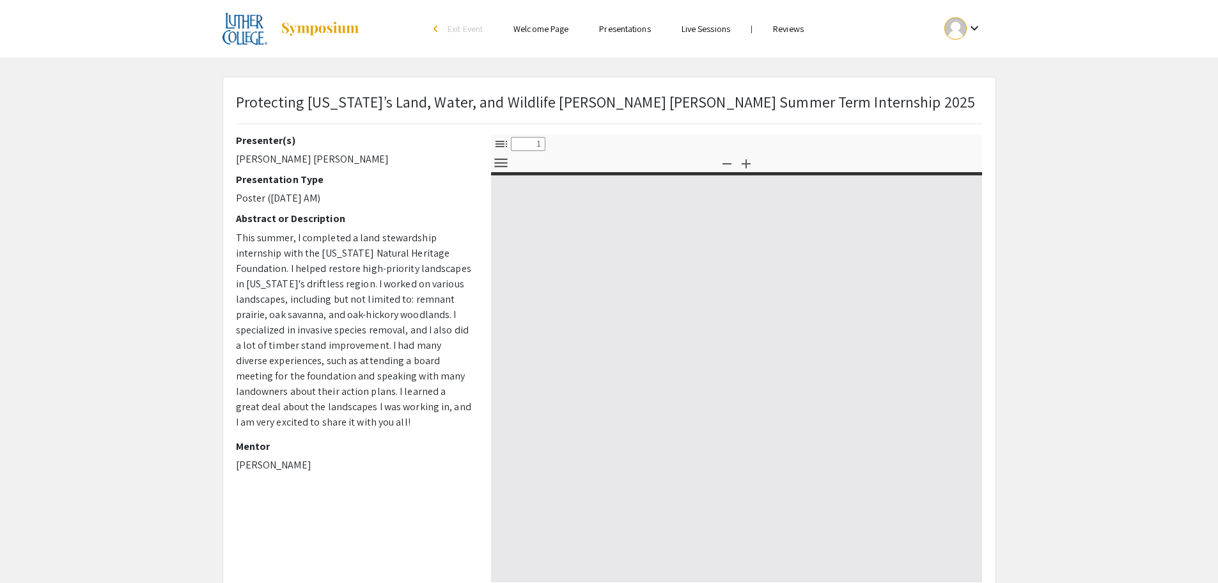
select select "custom"
type input "0"
select select "custom"
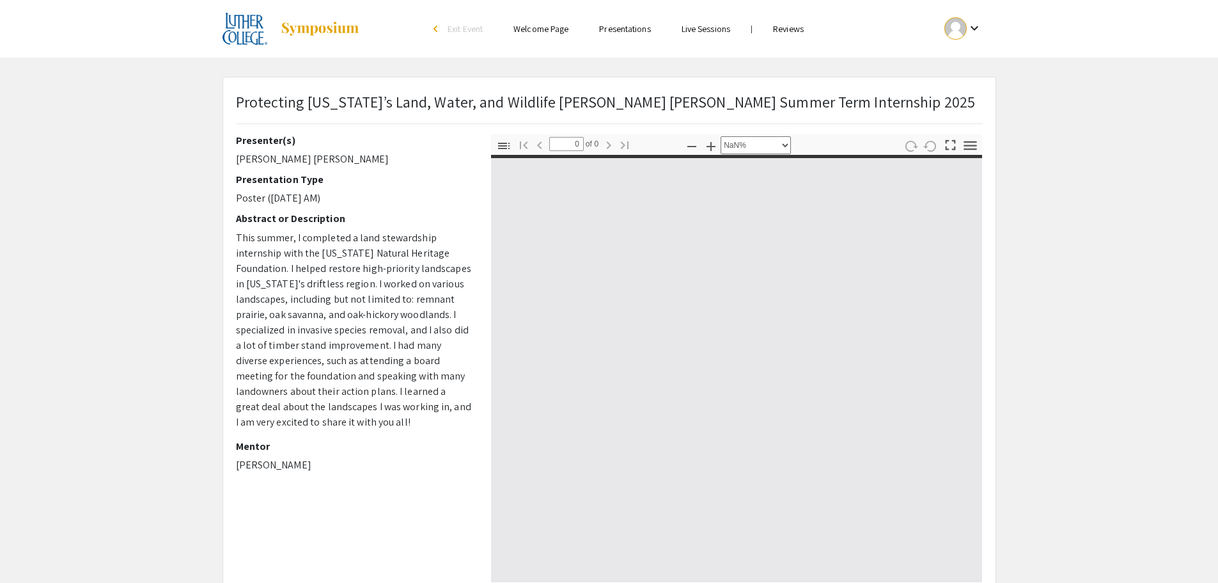
type input "1"
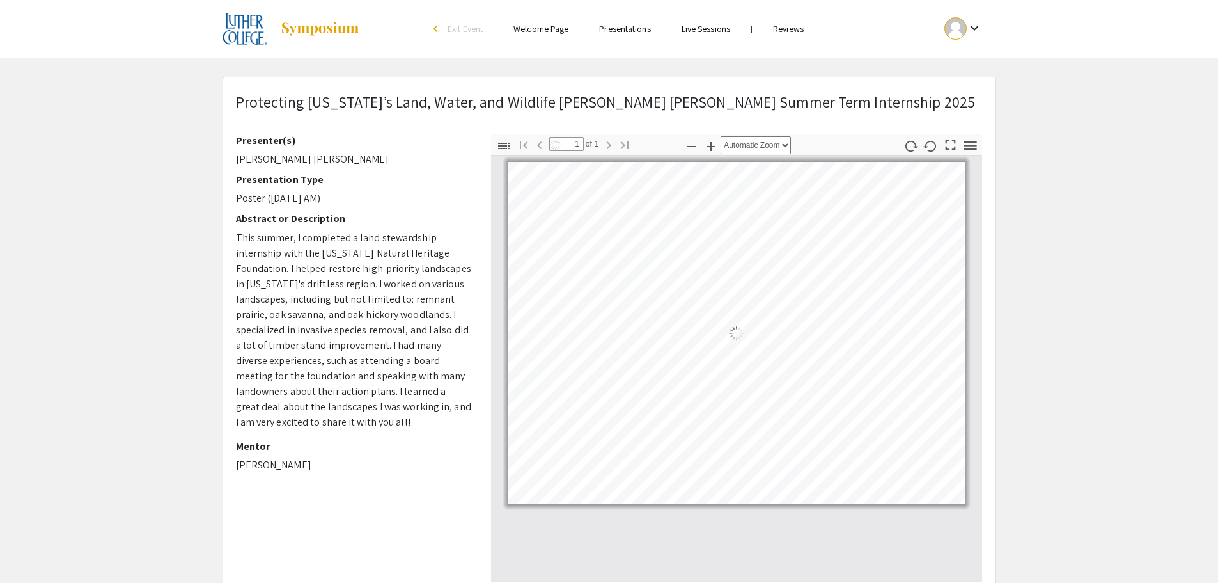
select select "auto"
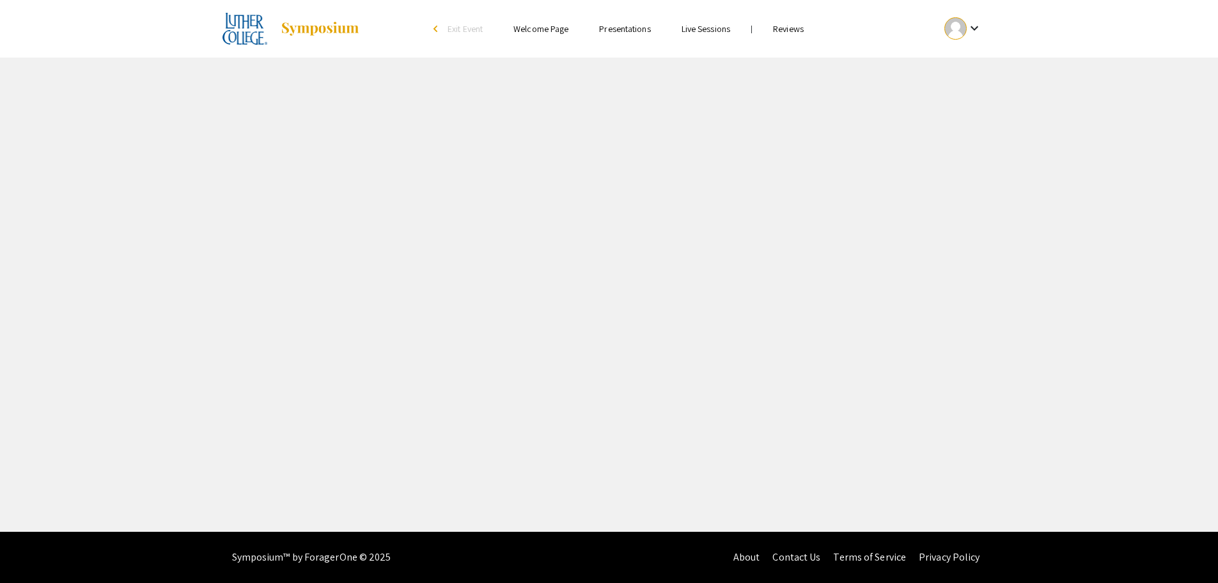
select select "custom"
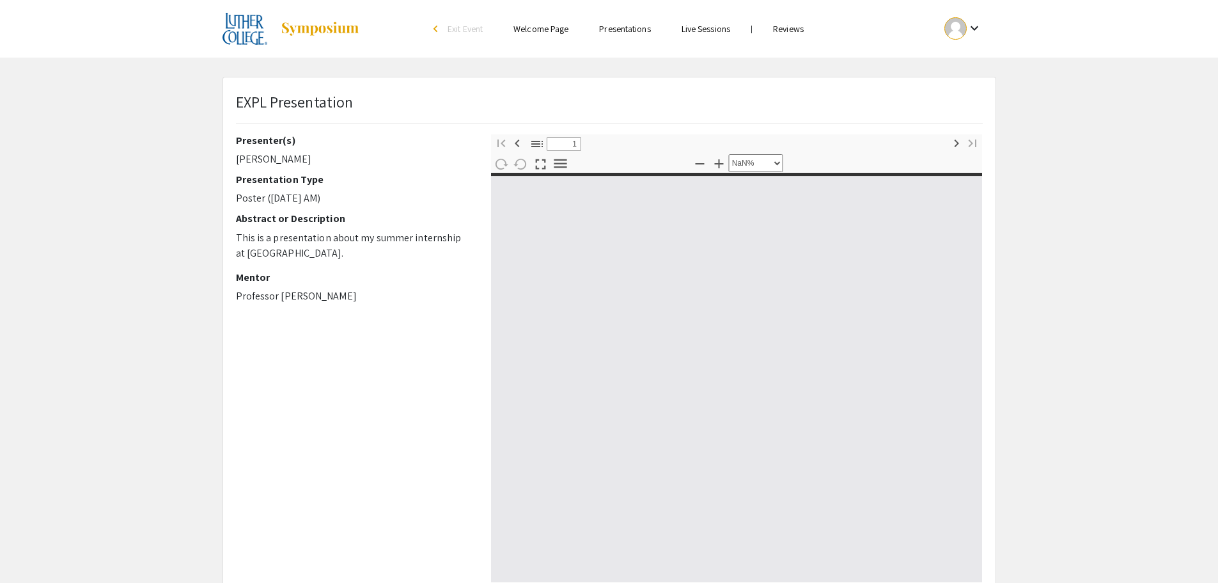
type input "0"
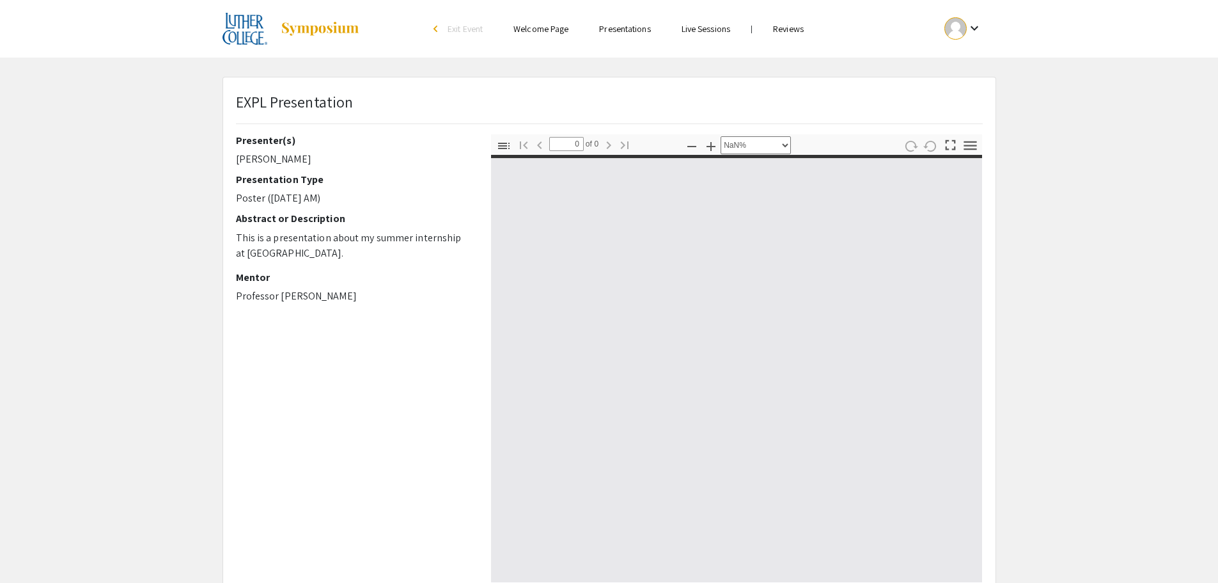
select select "auto"
type input "1"
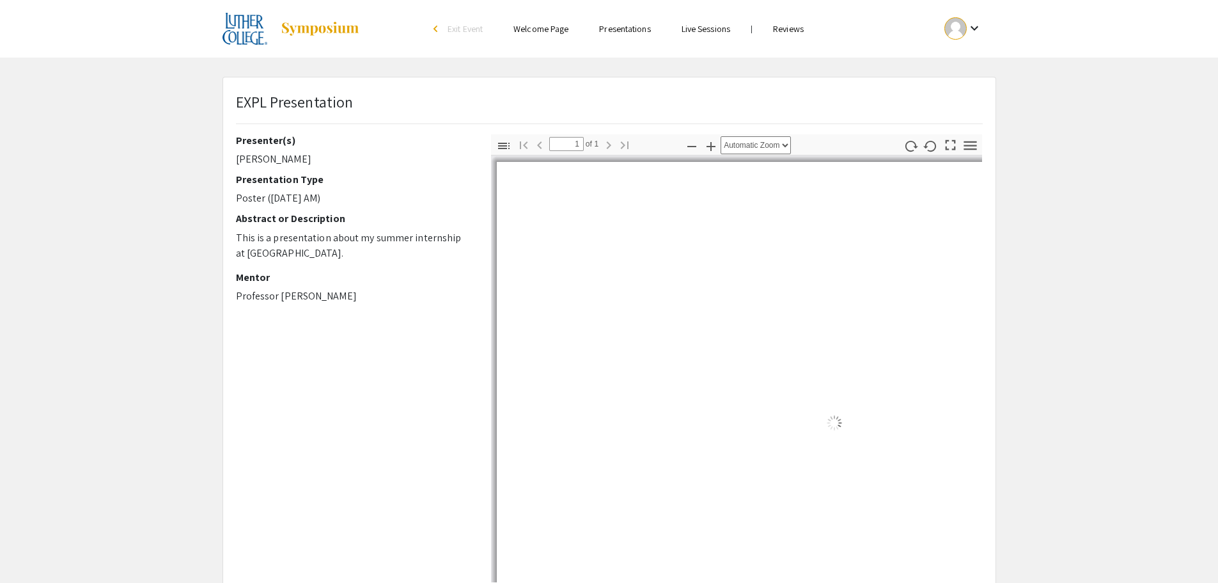
select select "auto"
